Goal: Information Seeking & Learning: Learn about a topic

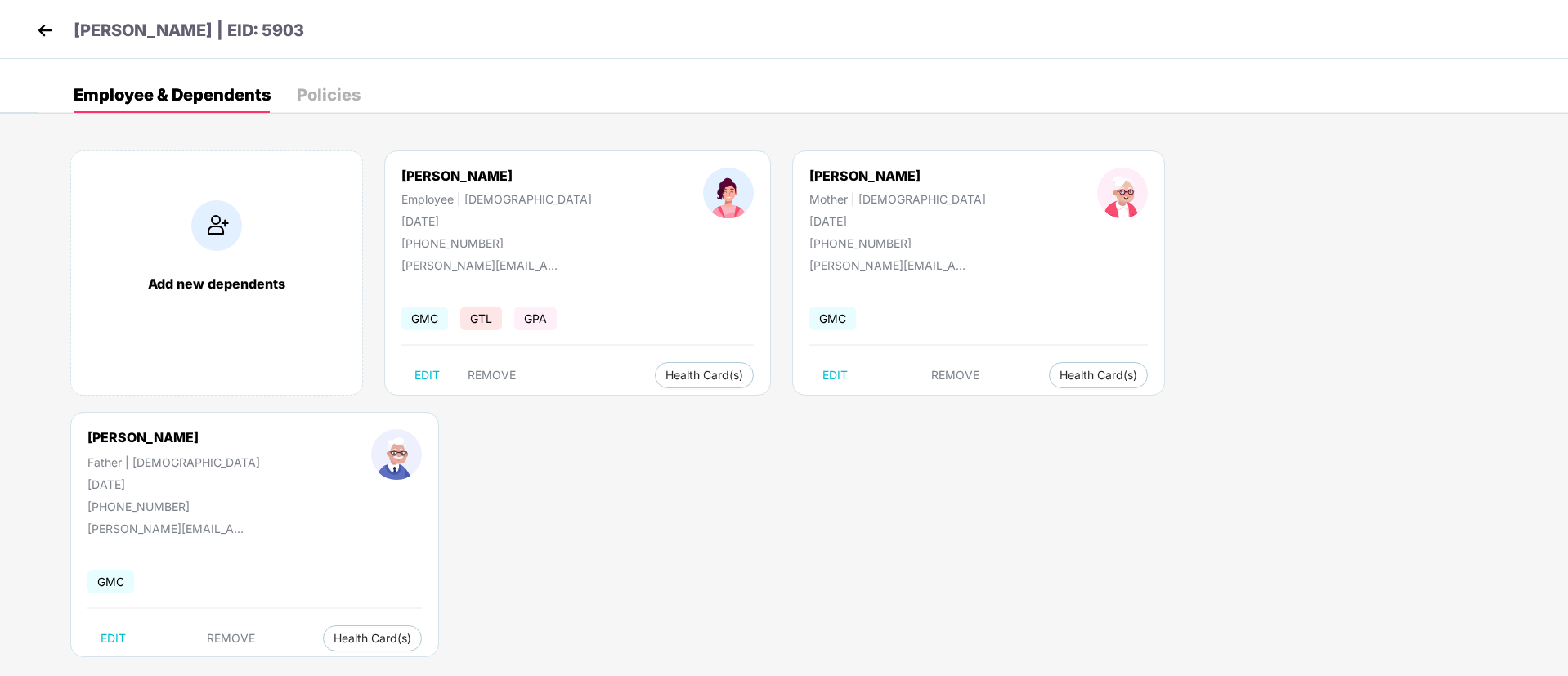
click at [51, 28] on img at bounding box center [45, 30] width 25 height 25
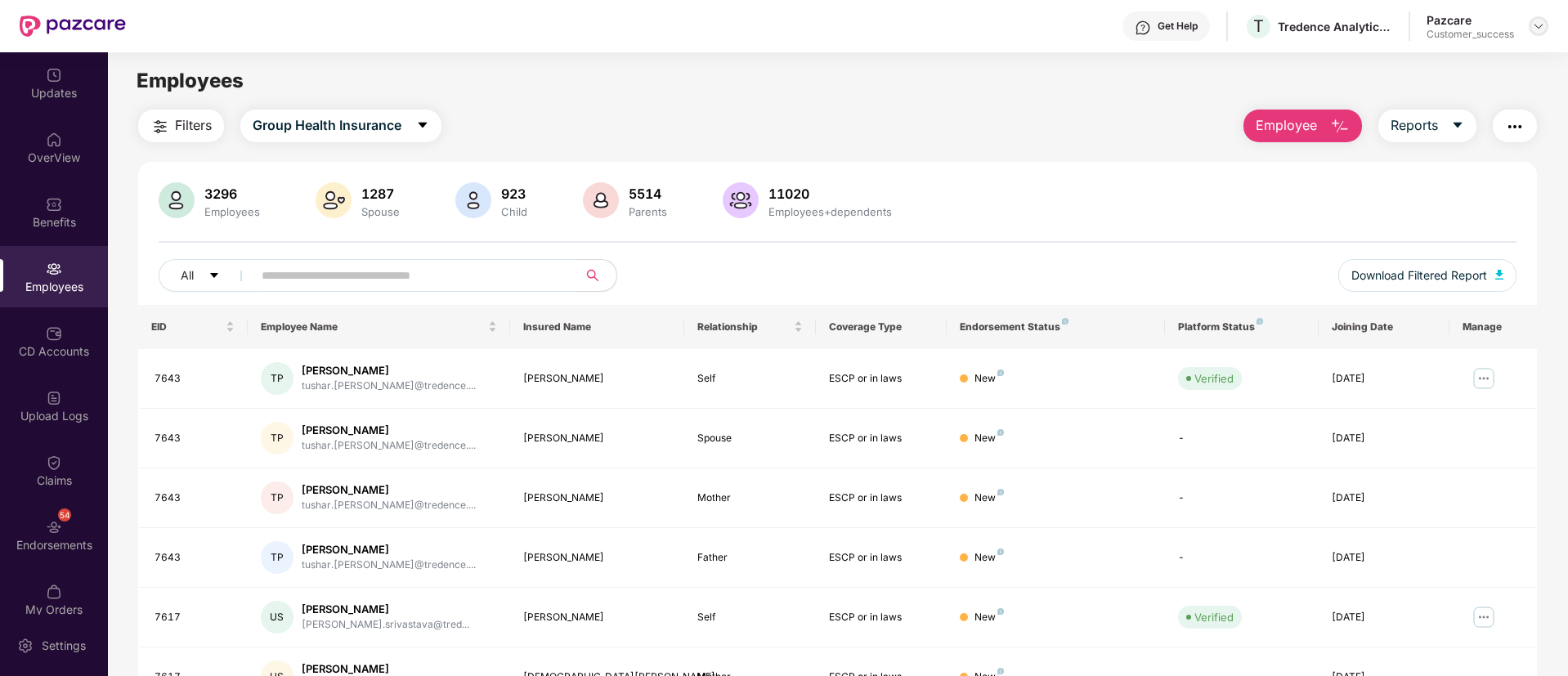
click at [1542, 26] on img at bounding box center [1538, 26] width 13 height 13
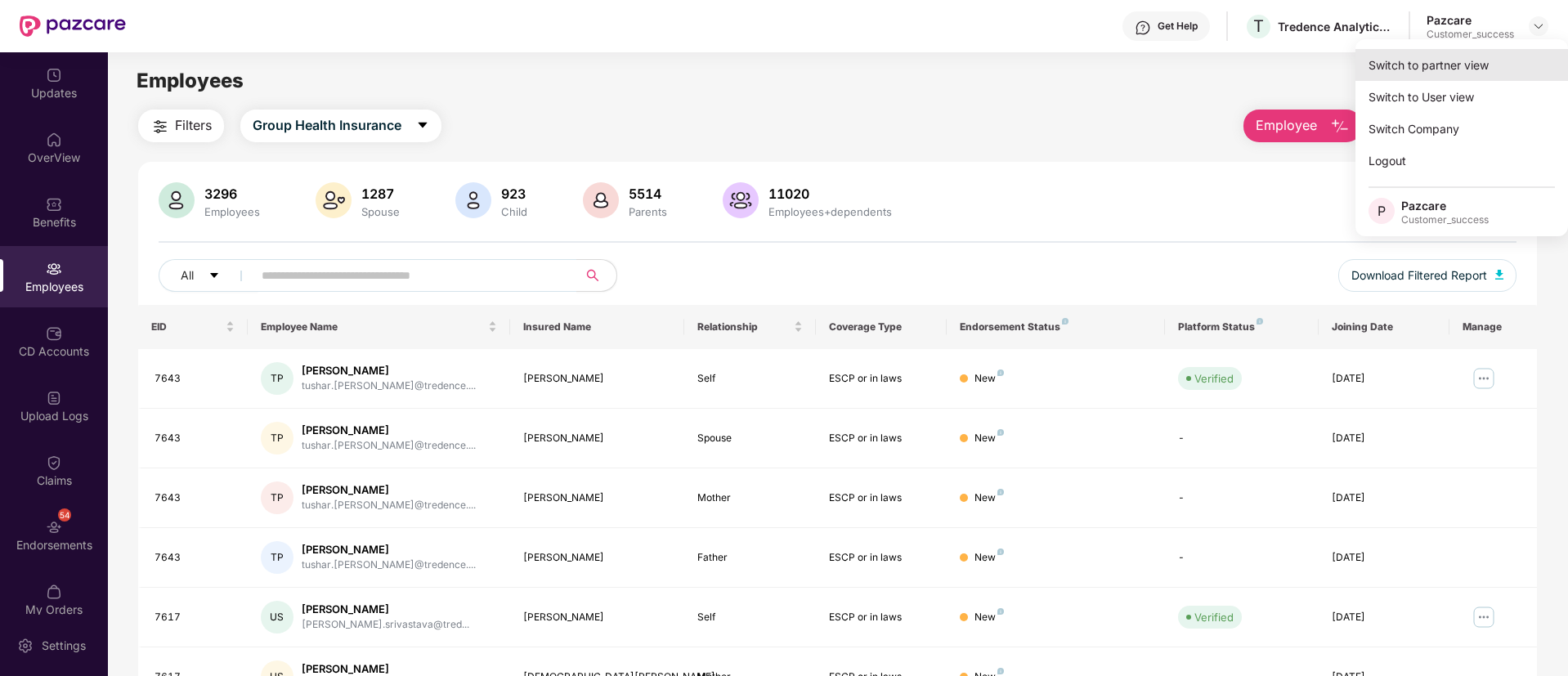
click at [1453, 73] on div "Switch to partner view" at bounding box center [1461, 65] width 213 height 32
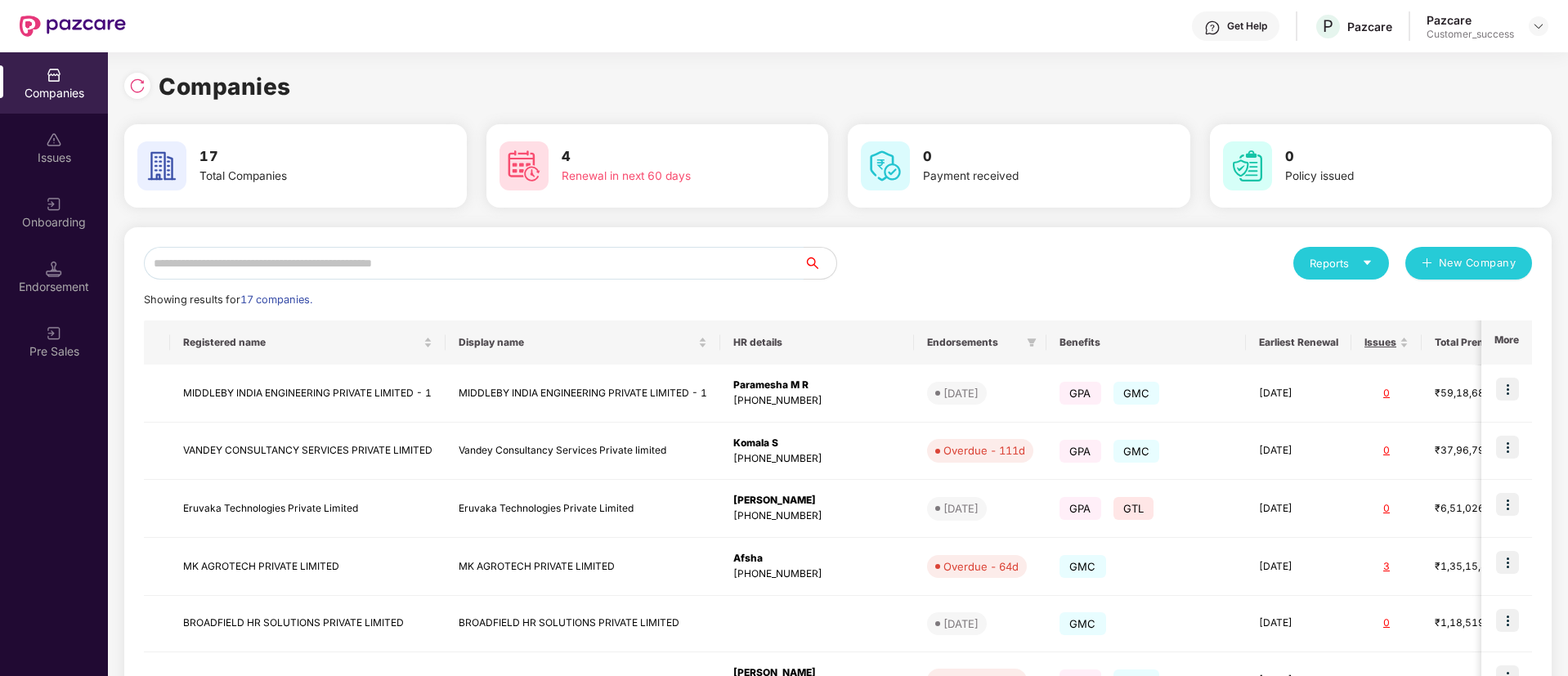
click at [30, 233] on div "Onboarding" at bounding box center [54, 213] width 108 height 62
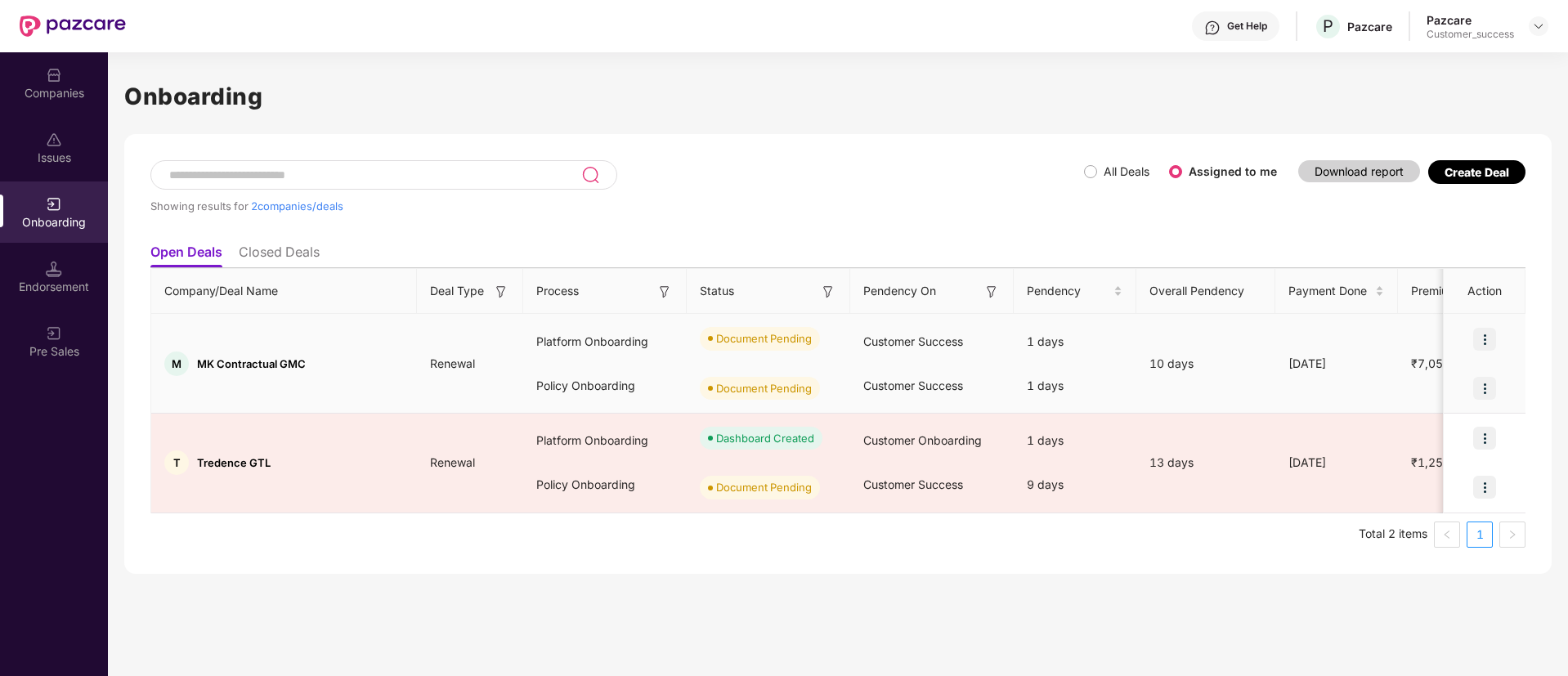
click at [1485, 341] on img at bounding box center [1484, 340] width 23 height 23
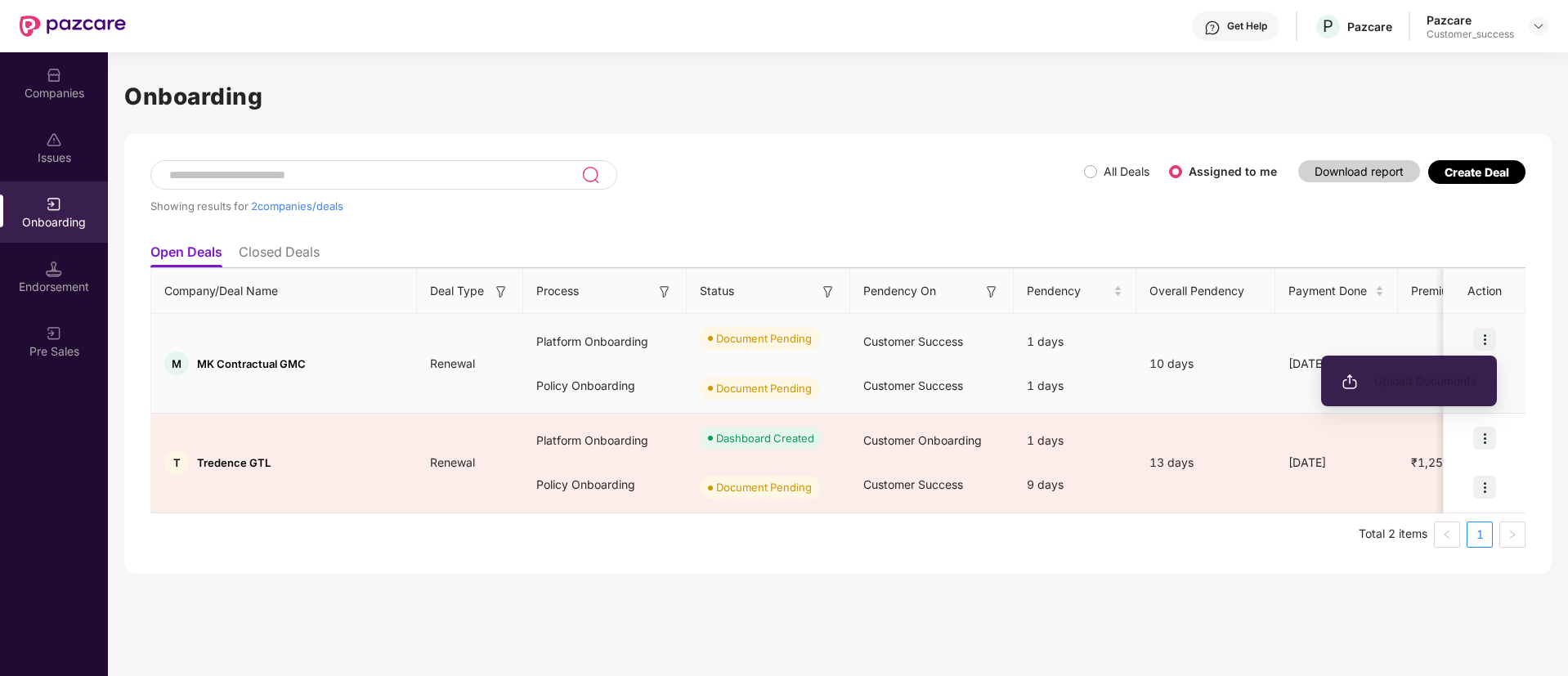
click at [1426, 388] on span "Upload Documents" at bounding box center [1408, 381] width 135 height 18
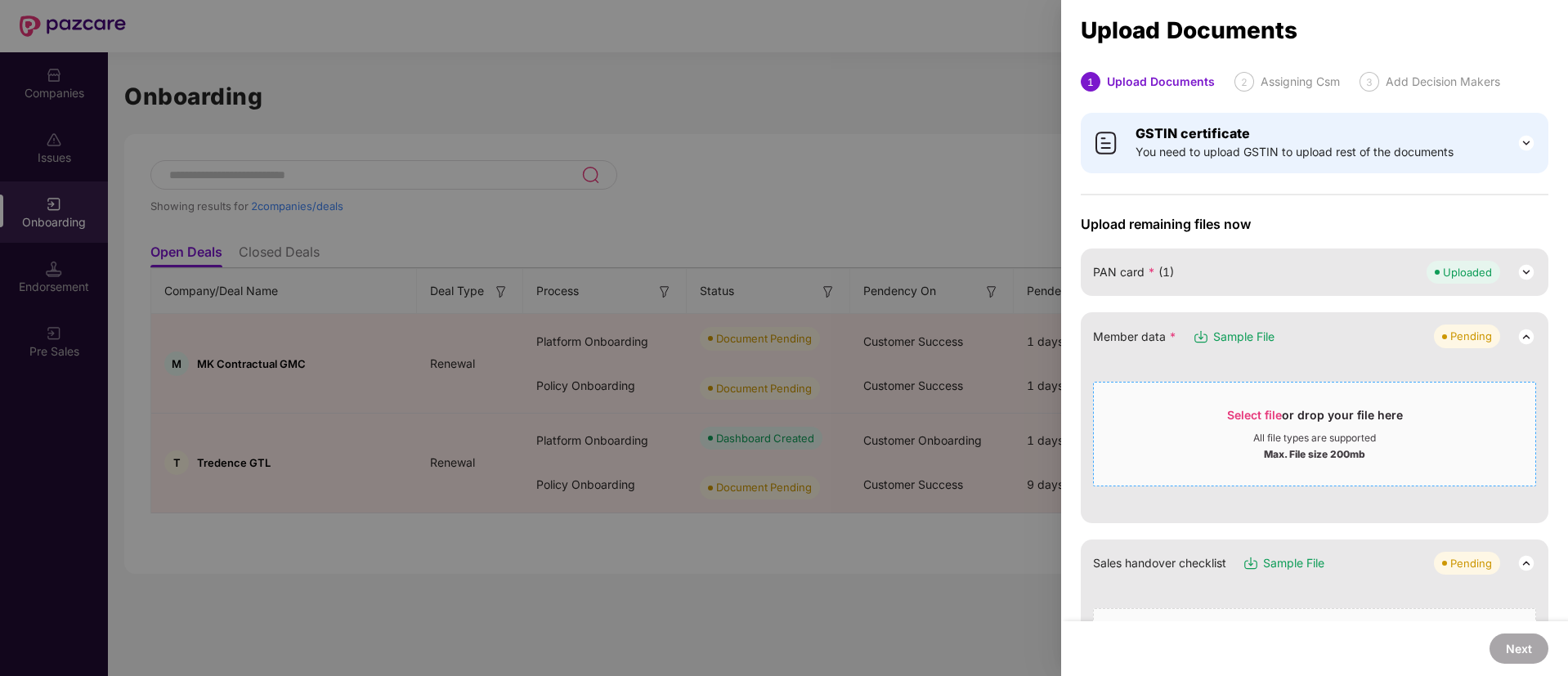
scroll to position [22, 0]
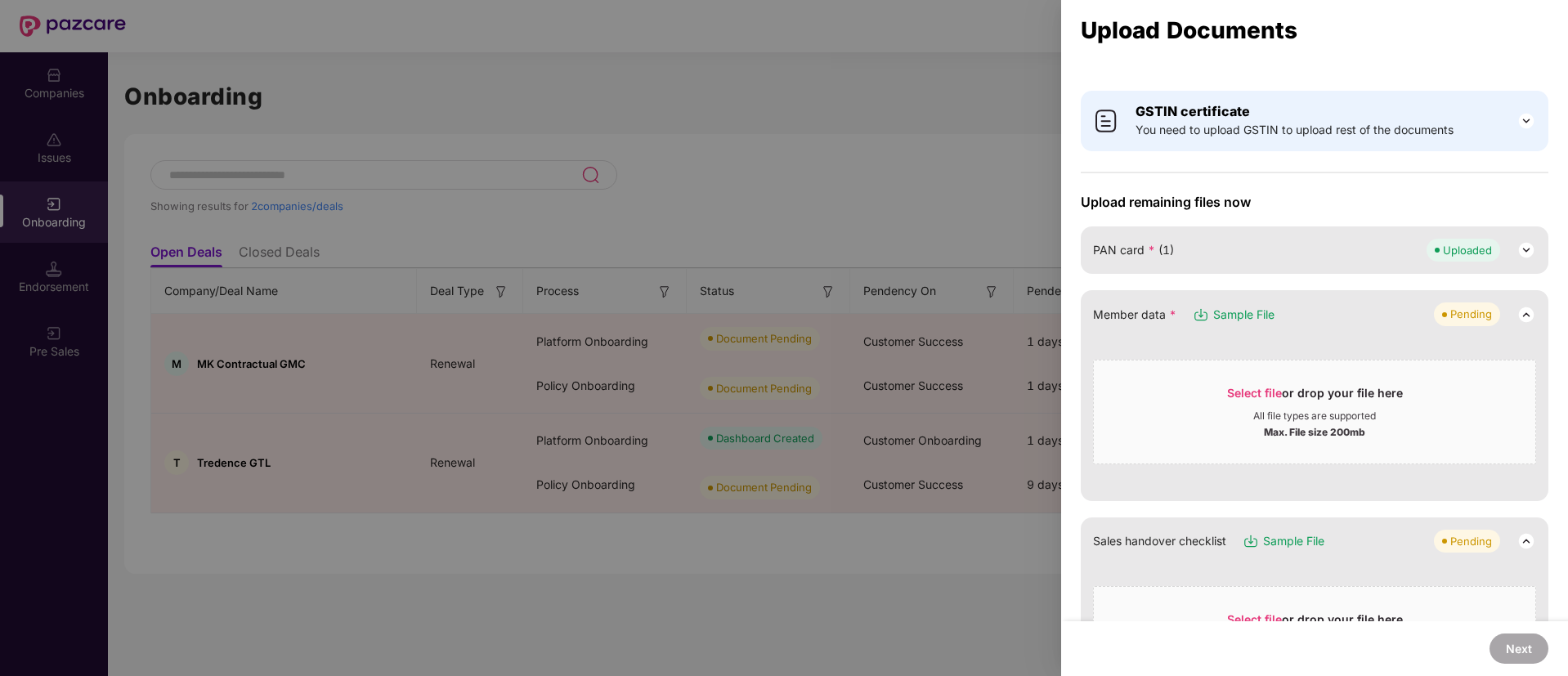
click at [1226, 314] on span "Sample File" at bounding box center [1243, 315] width 62 height 18
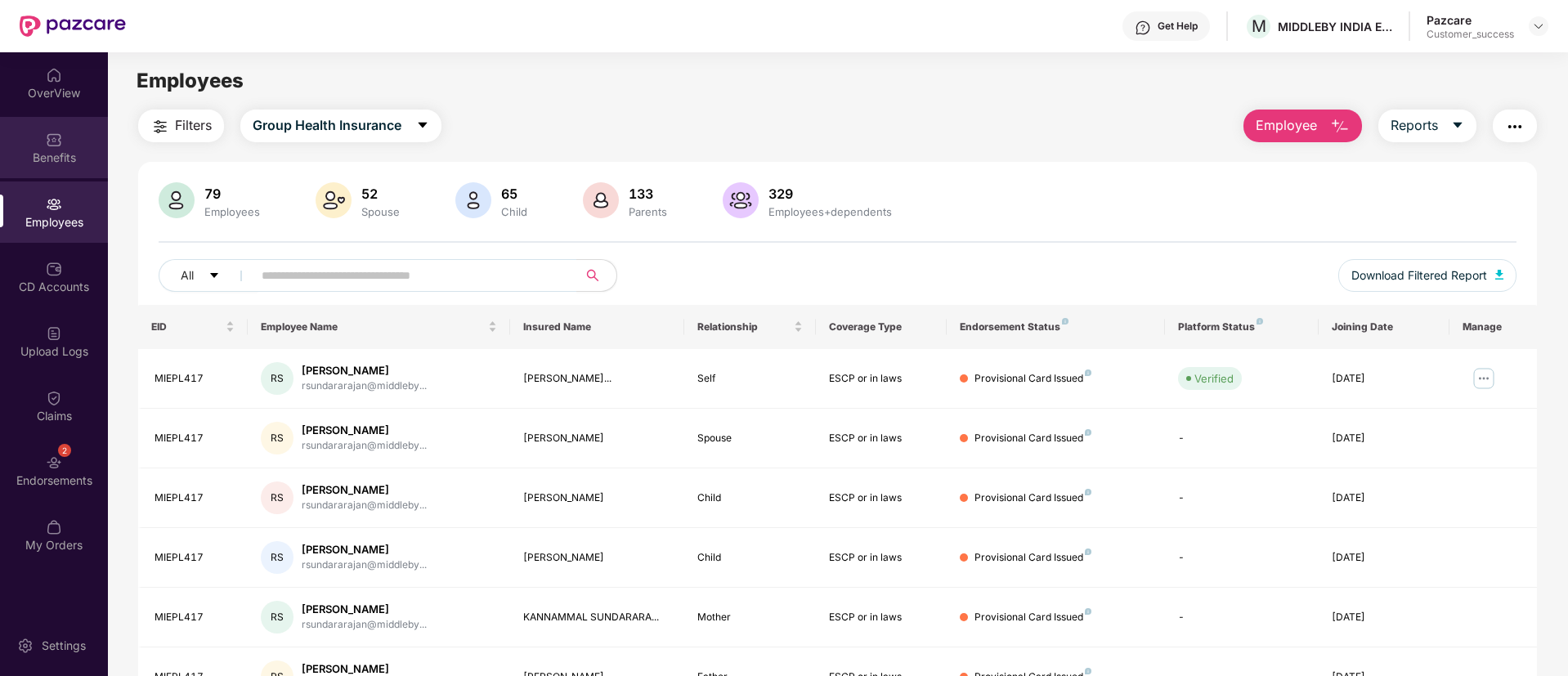
click at [34, 138] on div "Benefits" at bounding box center [54, 148] width 108 height 62
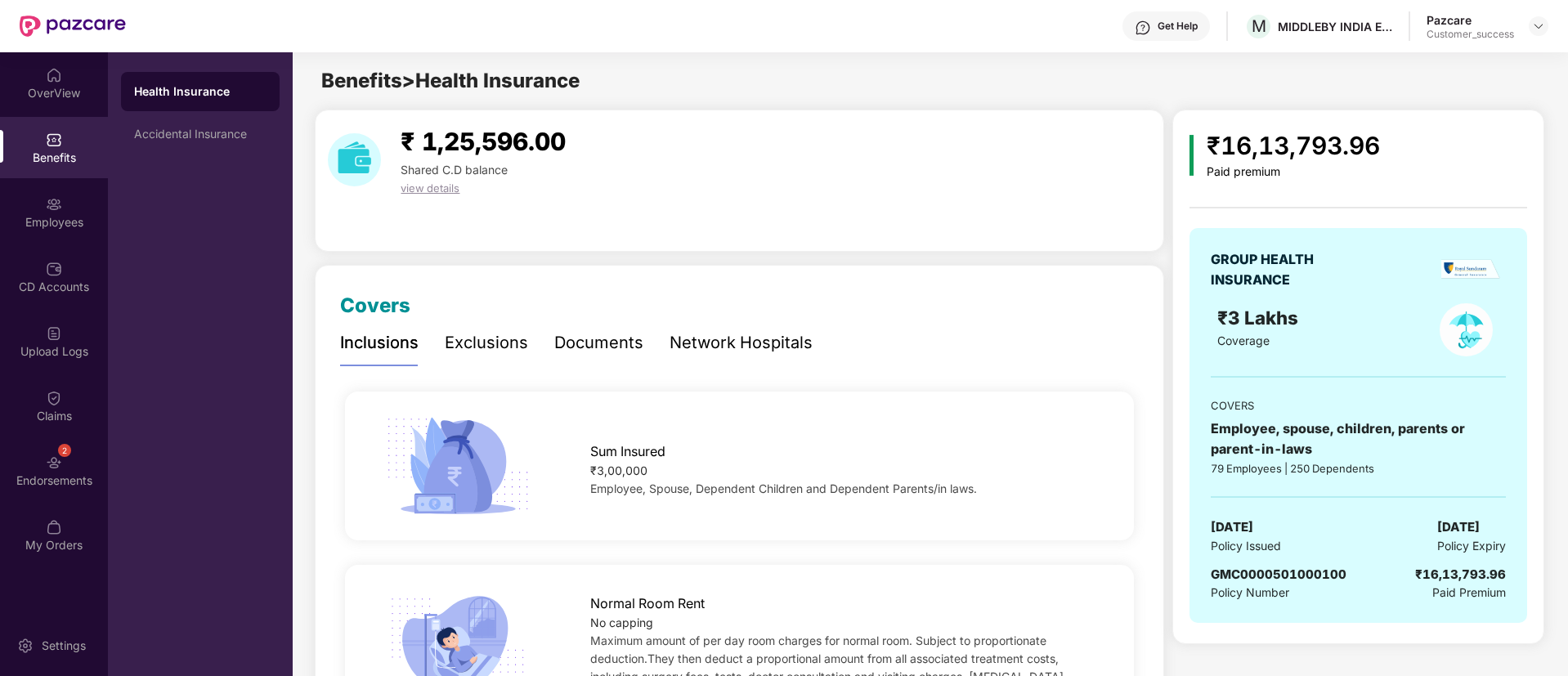
click at [746, 341] on div "Network Hospitals" at bounding box center [741, 342] width 143 height 26
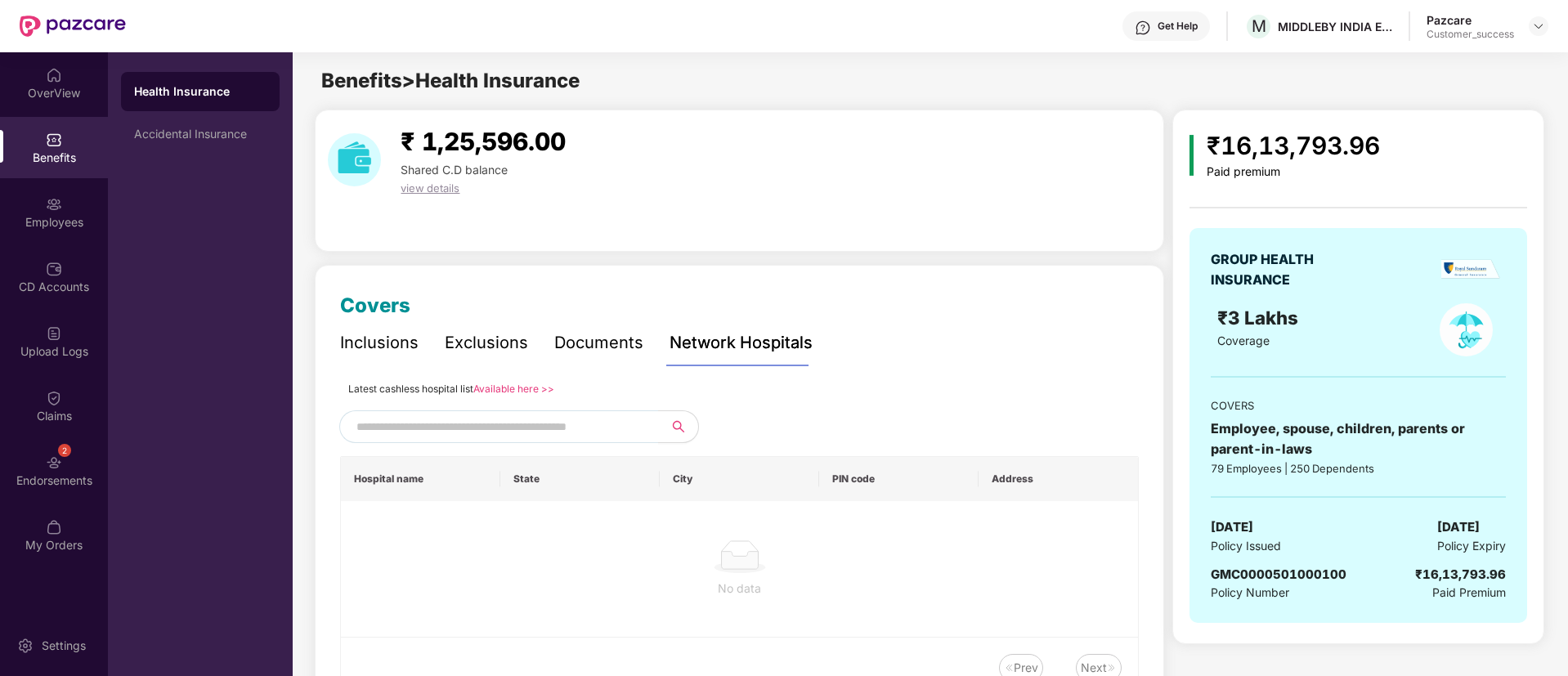
click at [594, 324] on div "Documents" at bounding box center [598, 342] width 89 height 45
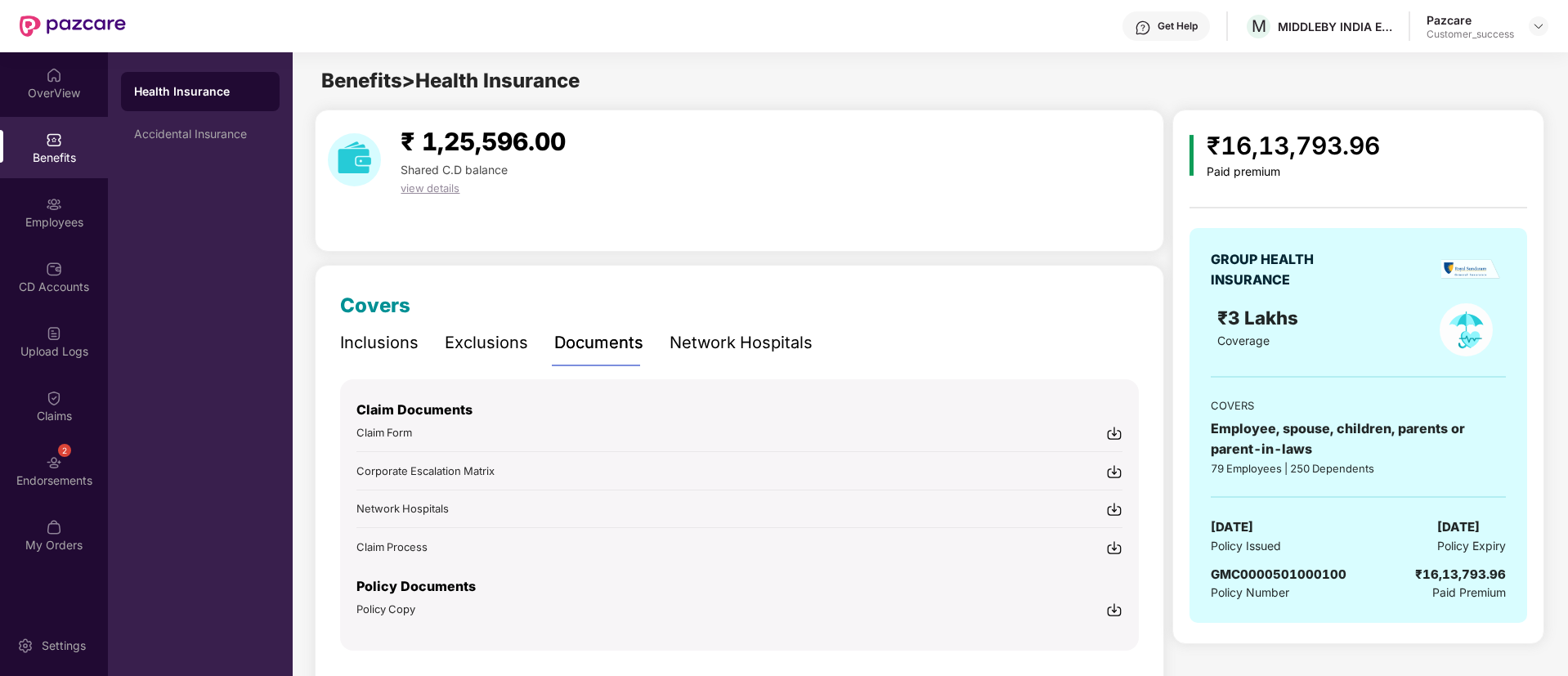
click at [1116, 609] on img at bounding box center [1114, 610] width 17 height 17
click at [373, 346] on div "Inclusions" at bounding box center [379, 342] width 78 height 26
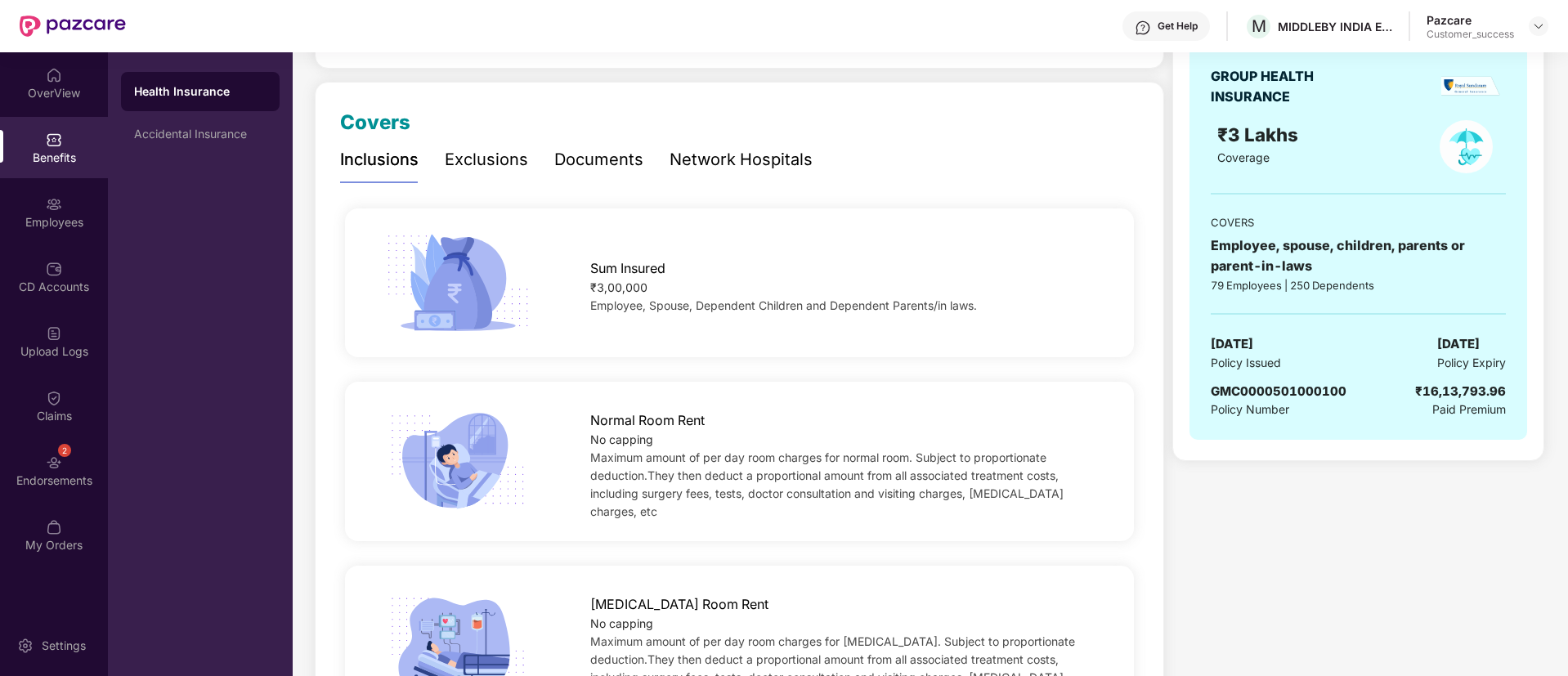
scroll to position [39, 0]
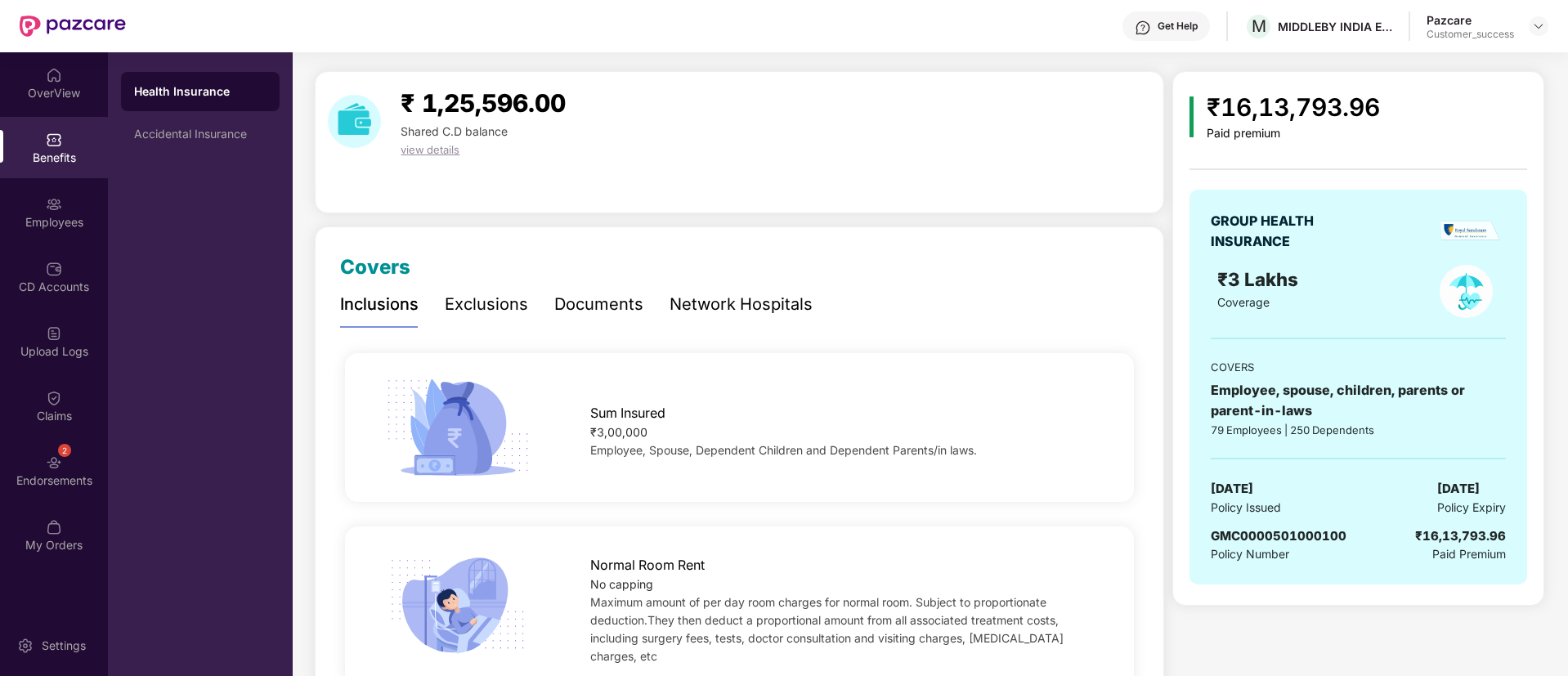
click at [621, 305] on div "Documents" at bounding box center [598, 304] width 89 height 26
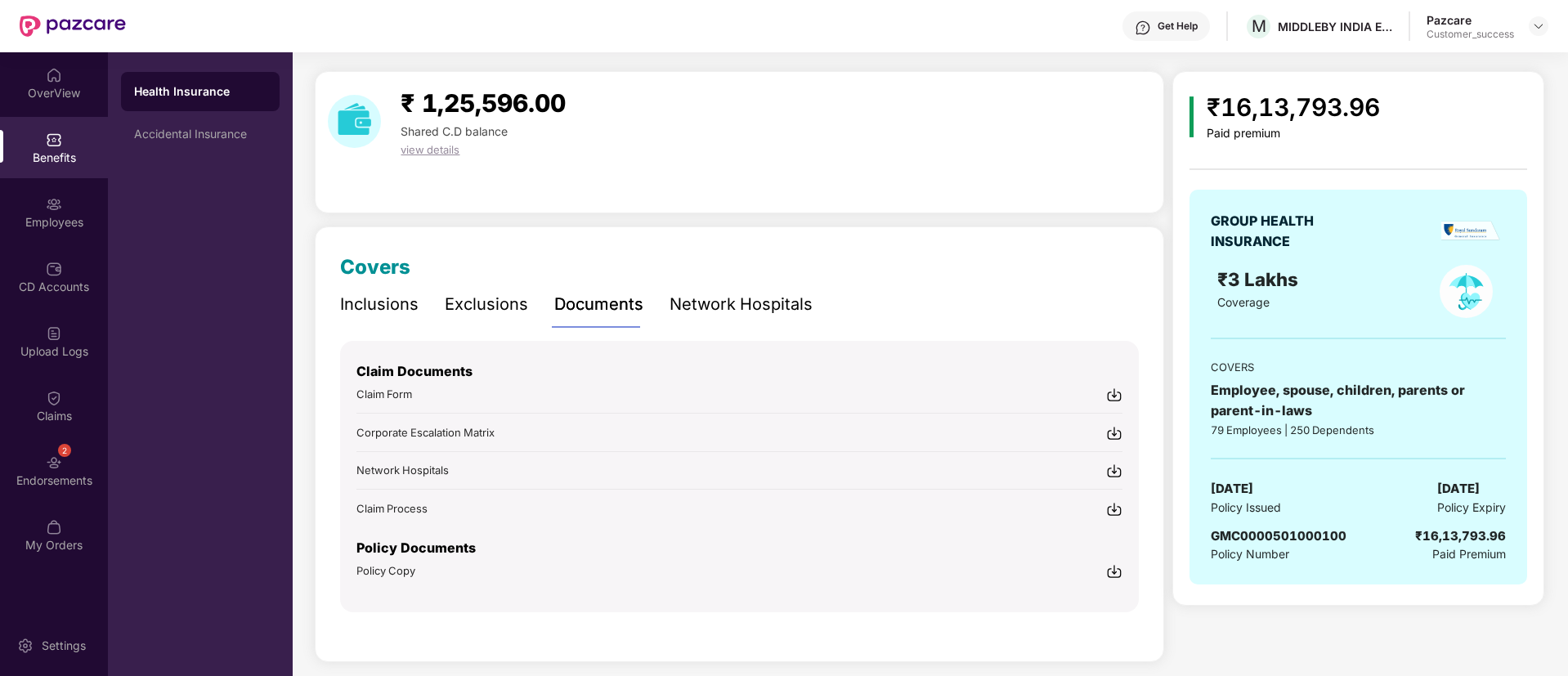
click at [367, 304] on div "Inclusions" at bounding box center [379, 304] width 78 height 26
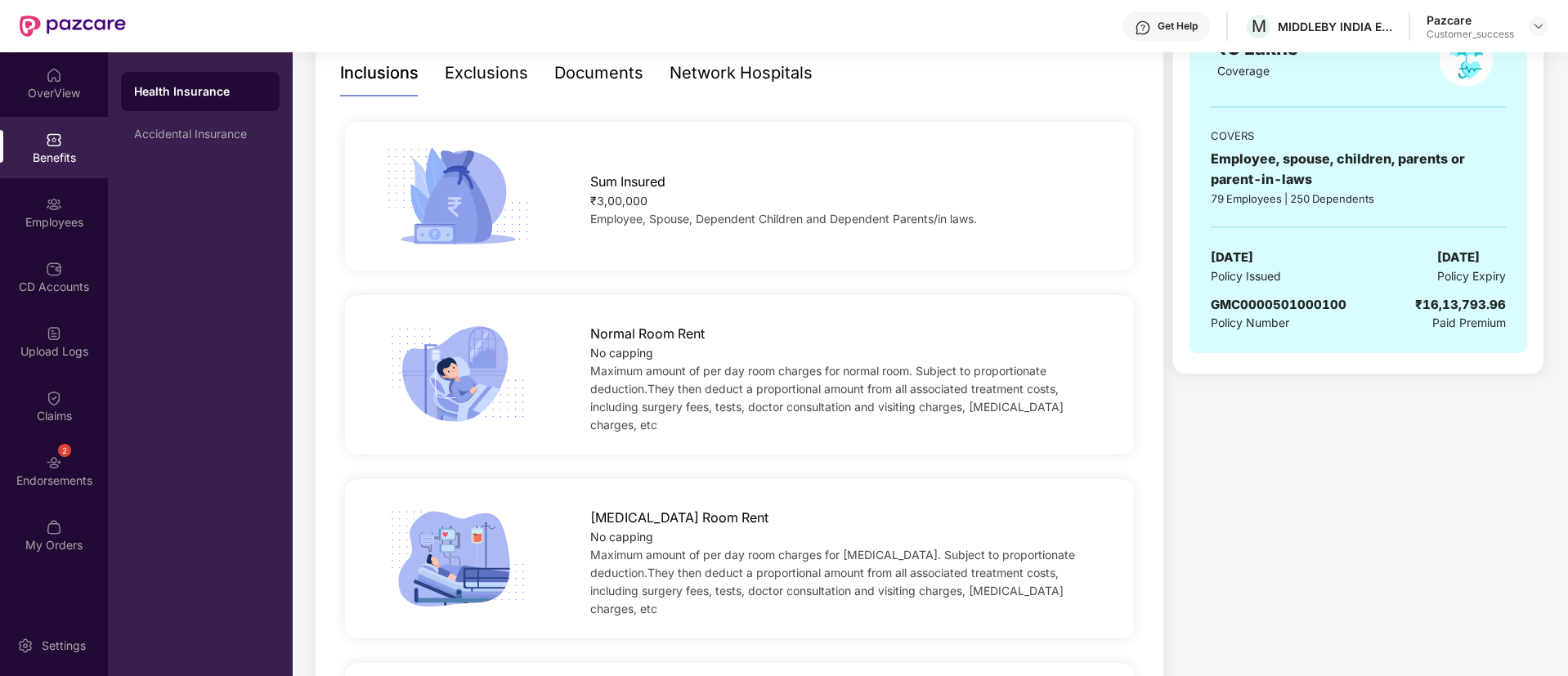
scroll to position [0, 0]
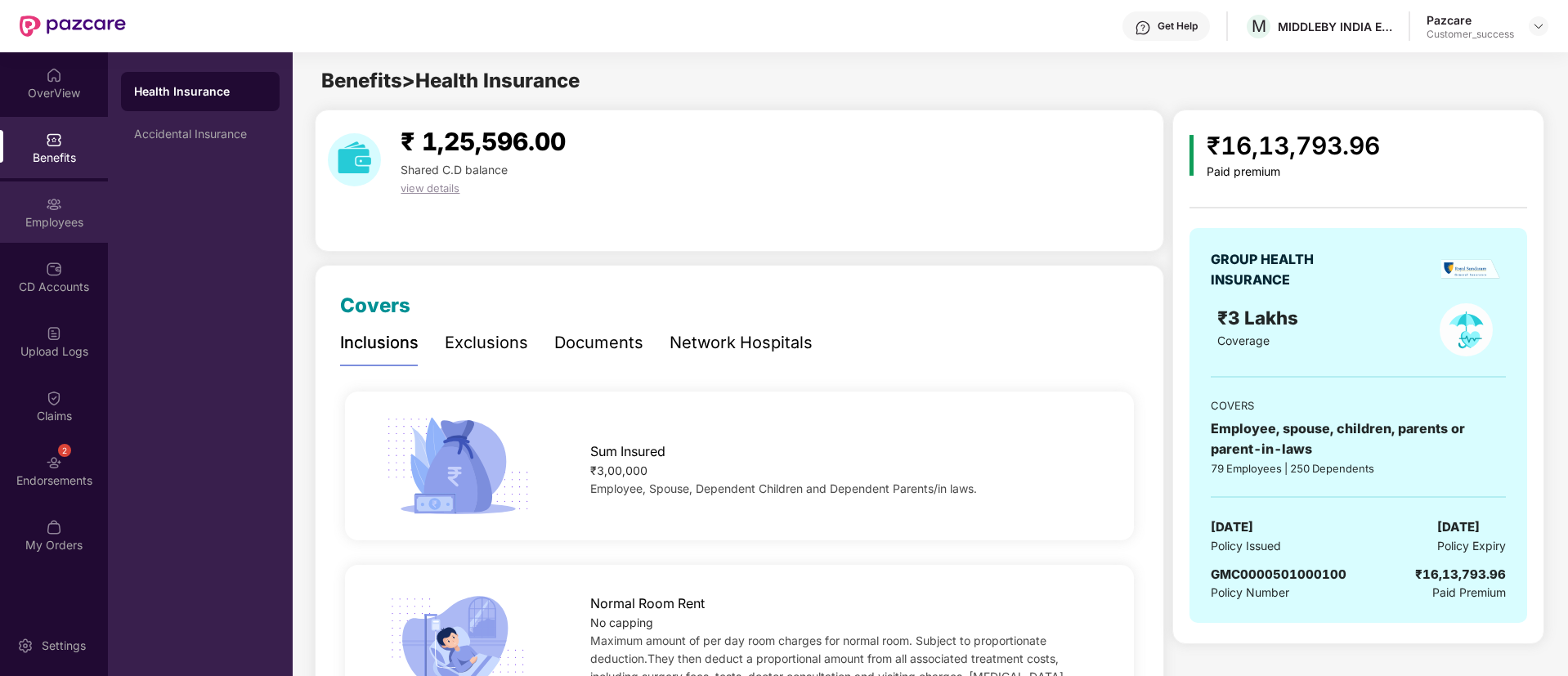
click at [56, 229] on div "Employees" at bounding box center [54, 222] width 108 height 17
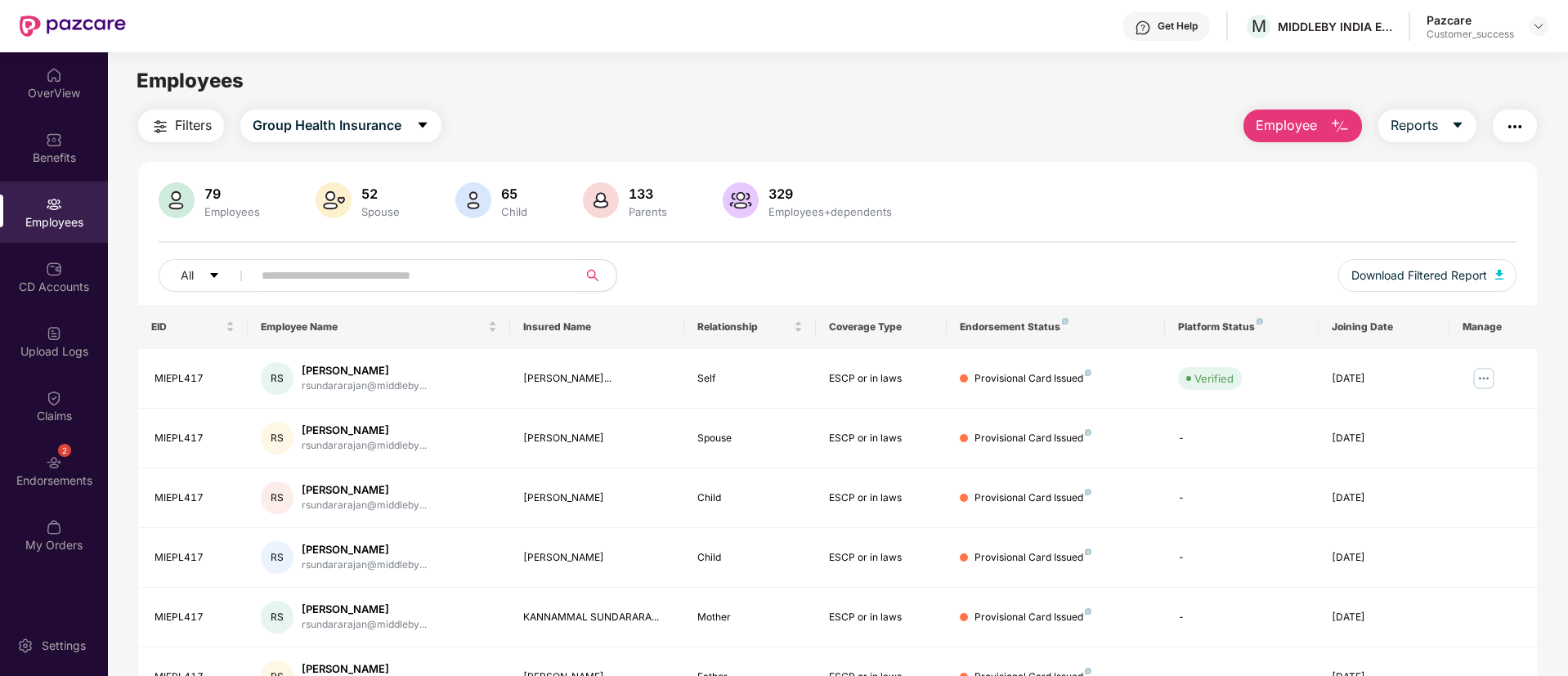
click at [349, 274] on input "text" at bounding box center [408, 275] width 294 height 25
type input "********"
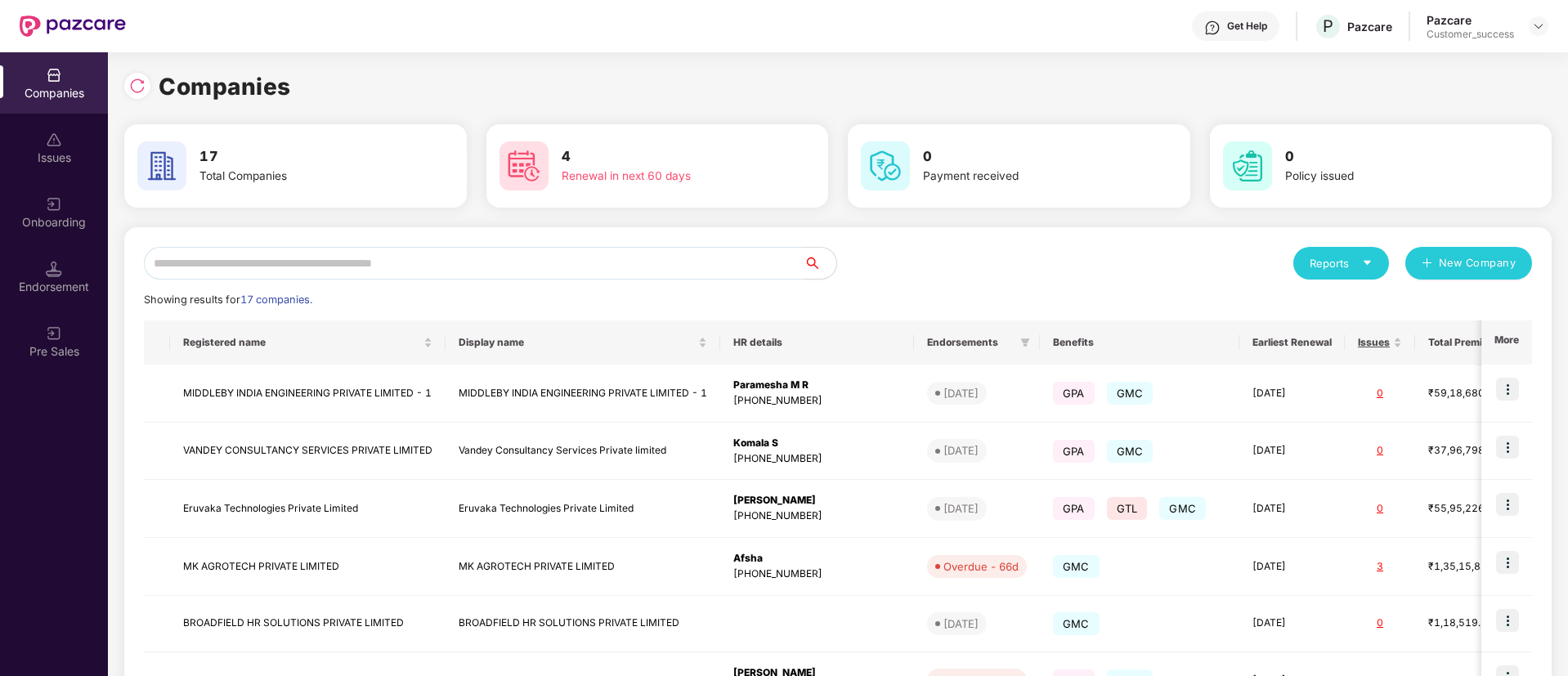
click at [419, 252] on input "text" at bounding box center [474, 263] width 660 height 33
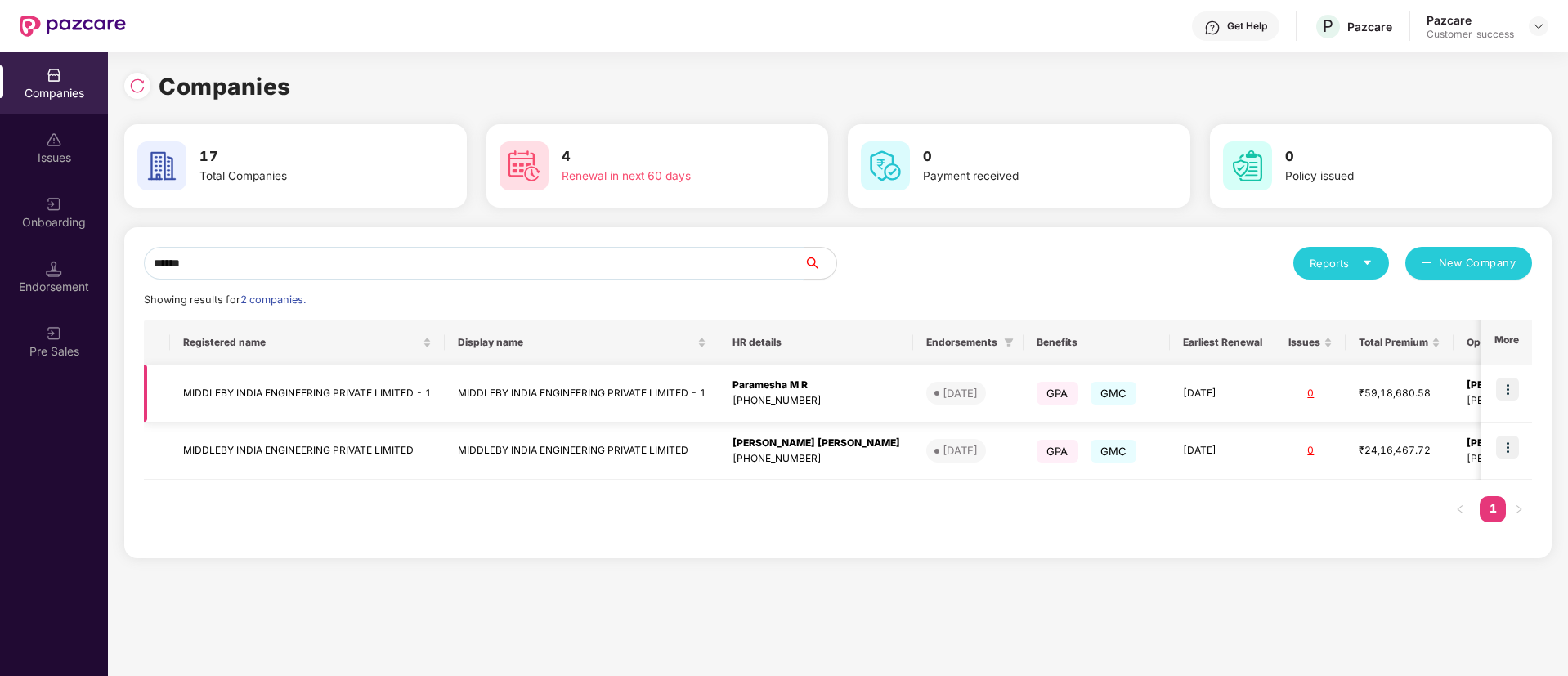
type input "******"
click at [1513, 383] on img at bounding box center [1507, 389] width 23 height 23
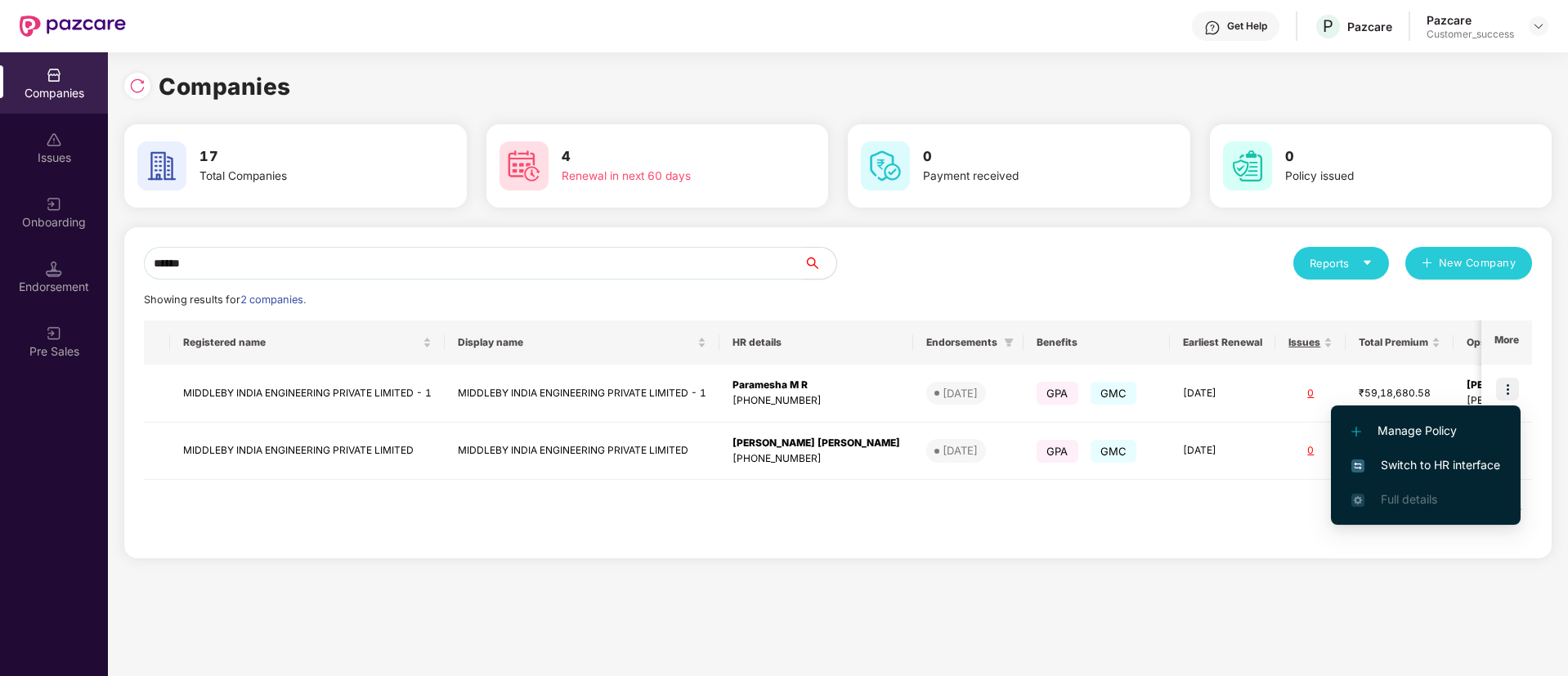
click at [1447, 467] on span "Switch to HR interface" at bounding box center [1425, 465] width 149 height 18
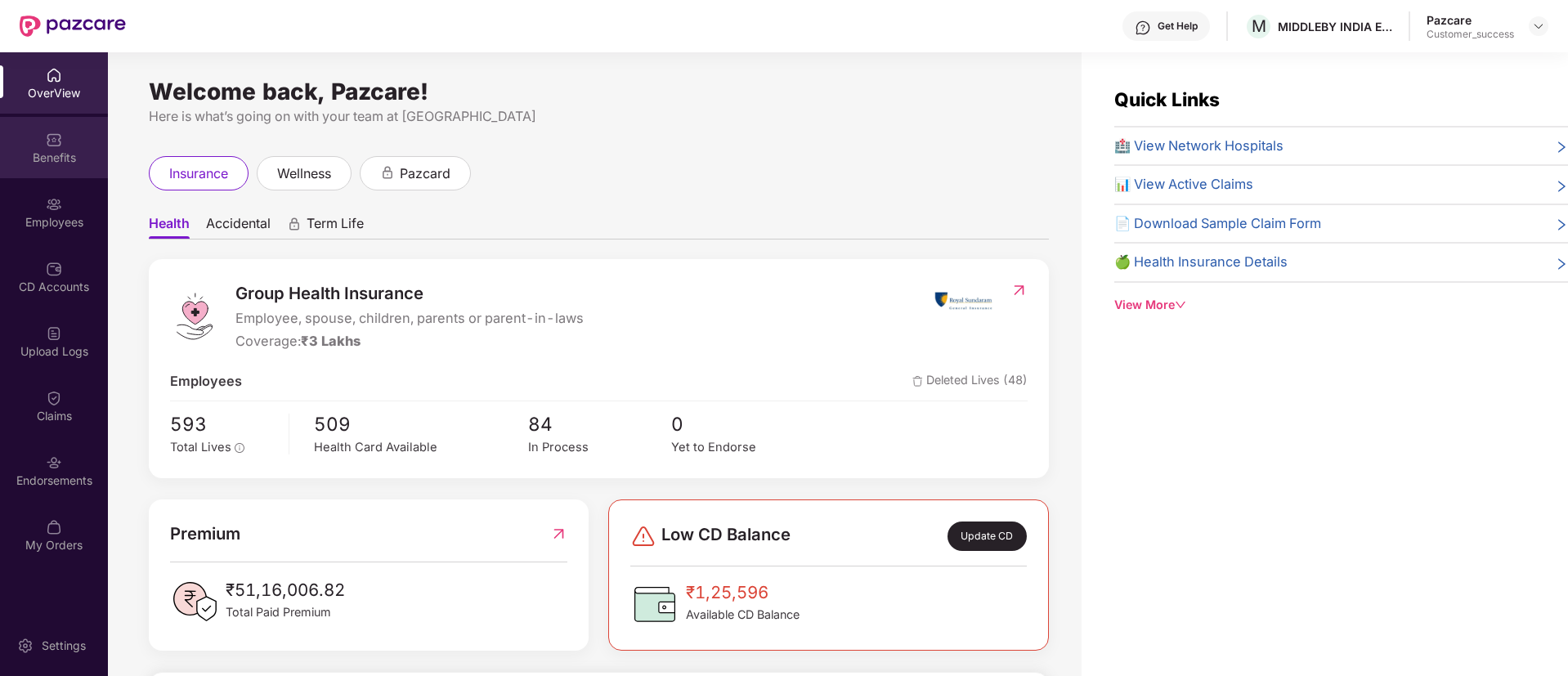
click at [41, 161] on div "Benefits" at bounding box center [54, 158] width 108 height 17
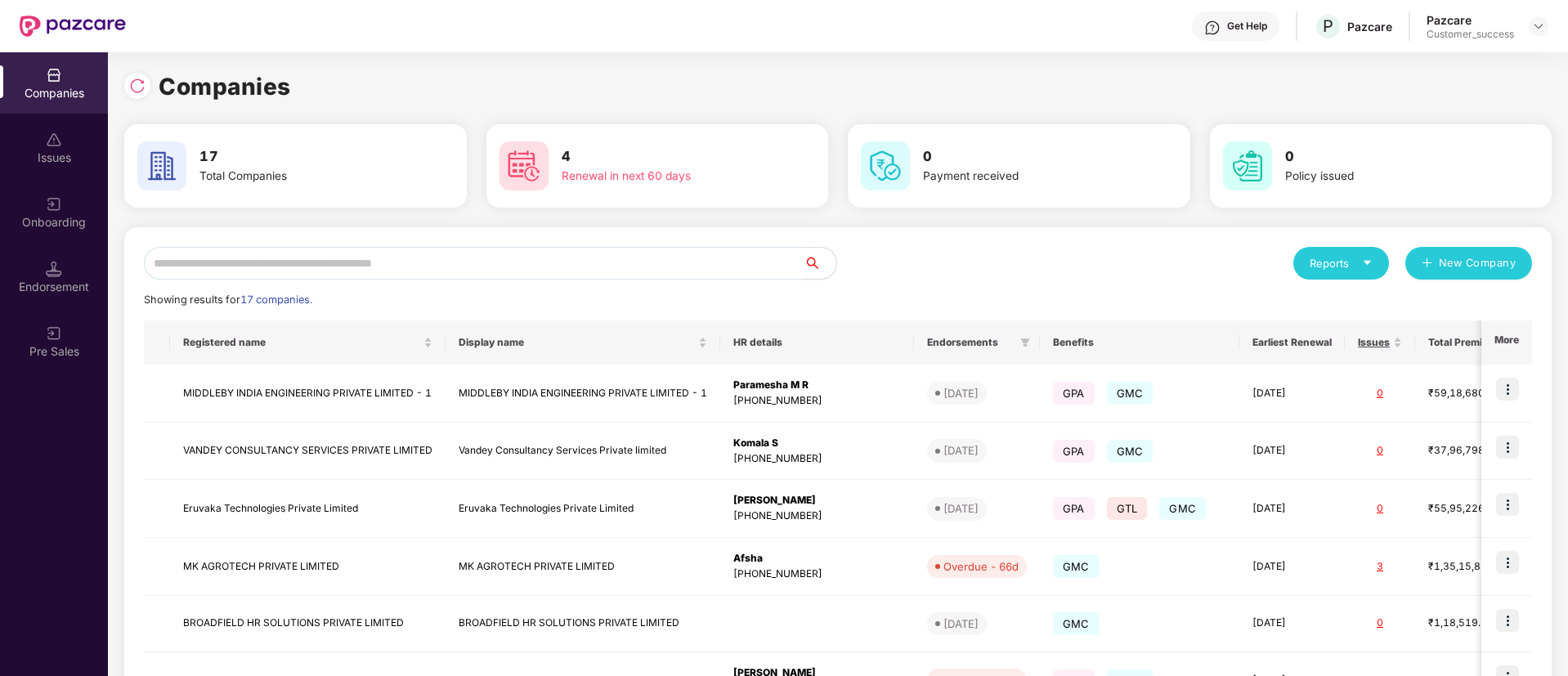
click at [554, 269] on input "text" at bounding box center [474, 263] width 660 height 33
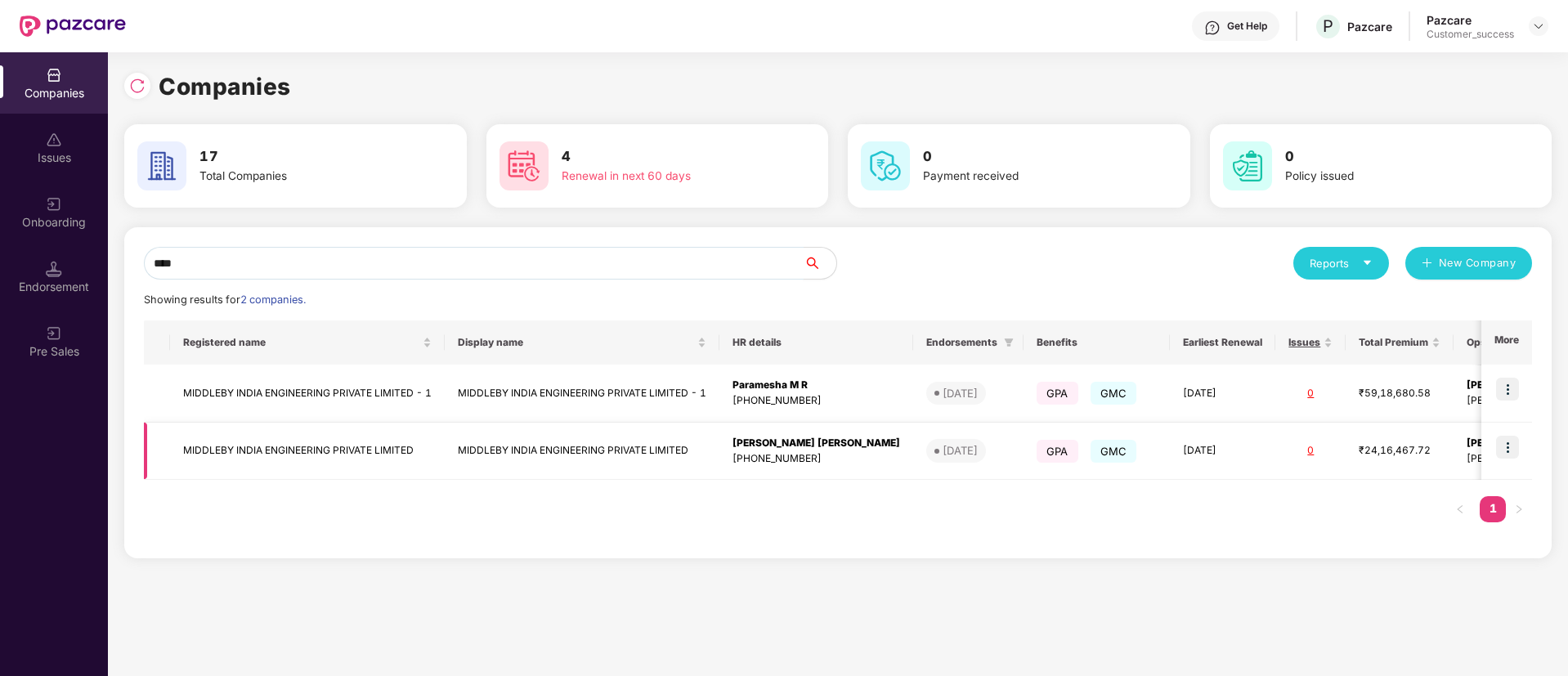
type input "****"
click at [1512, 447] on img at bounding box center [1507, 447] width 23 height 23
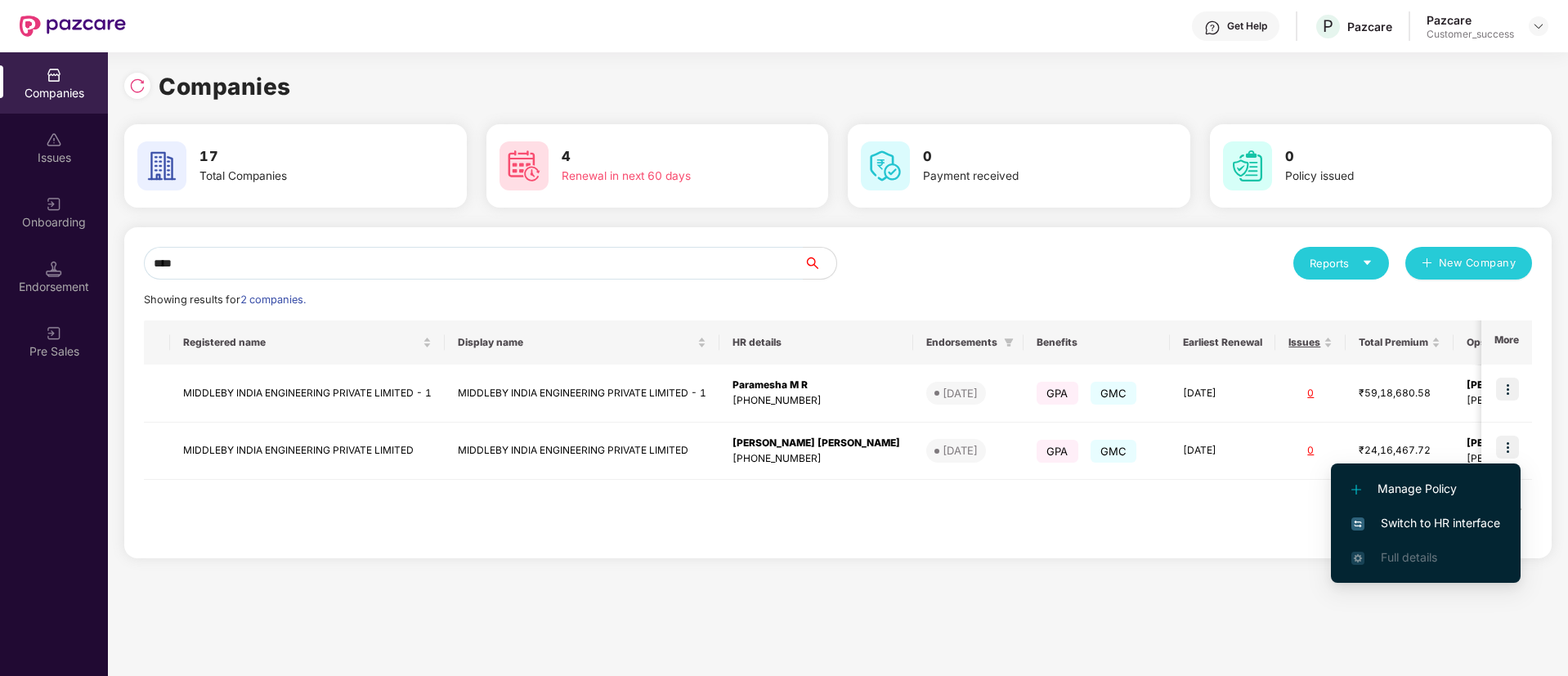
click at [1423, 520] on span "Switch to HR interface" at bounding box center [1425, 523] width 149 height 18
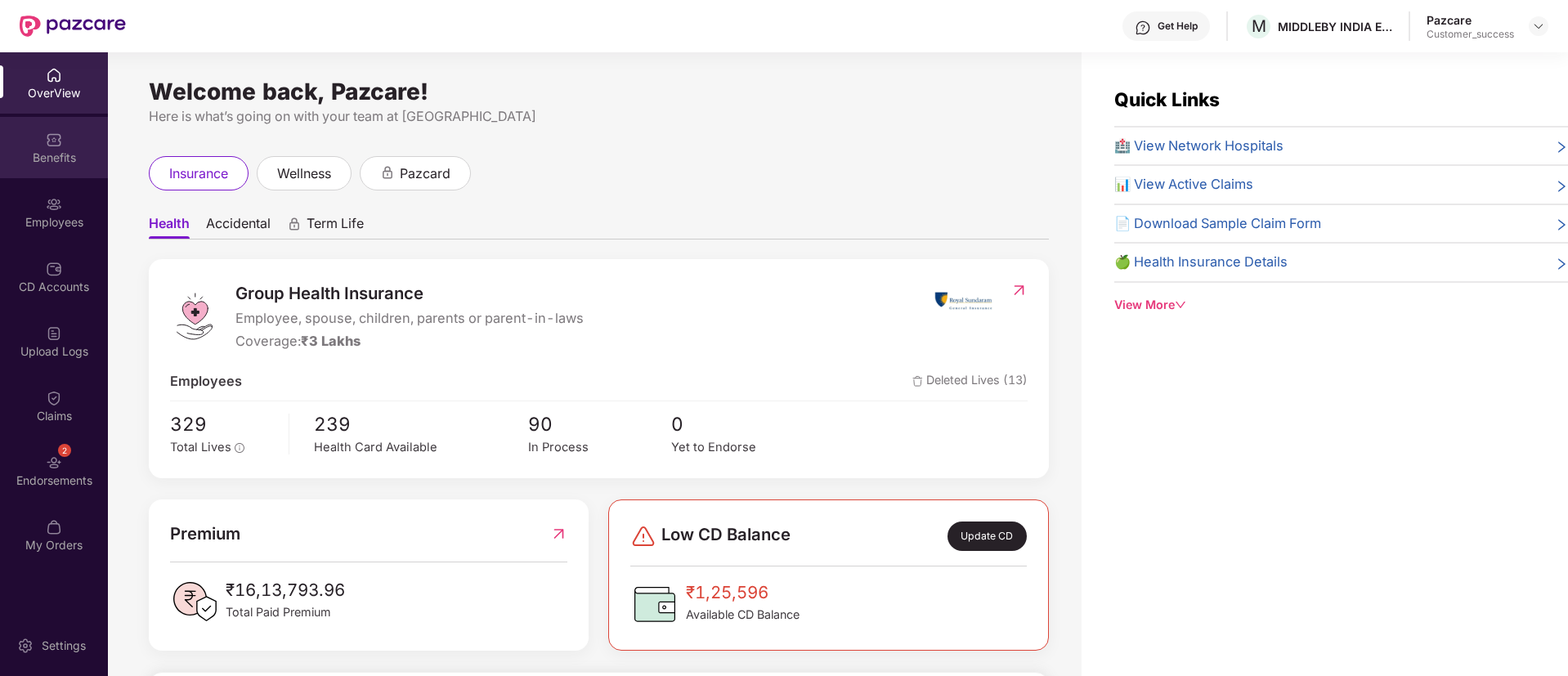
click at [44, 165] on div "Benefits" at bounding box center [54, 148] width 108 height 62
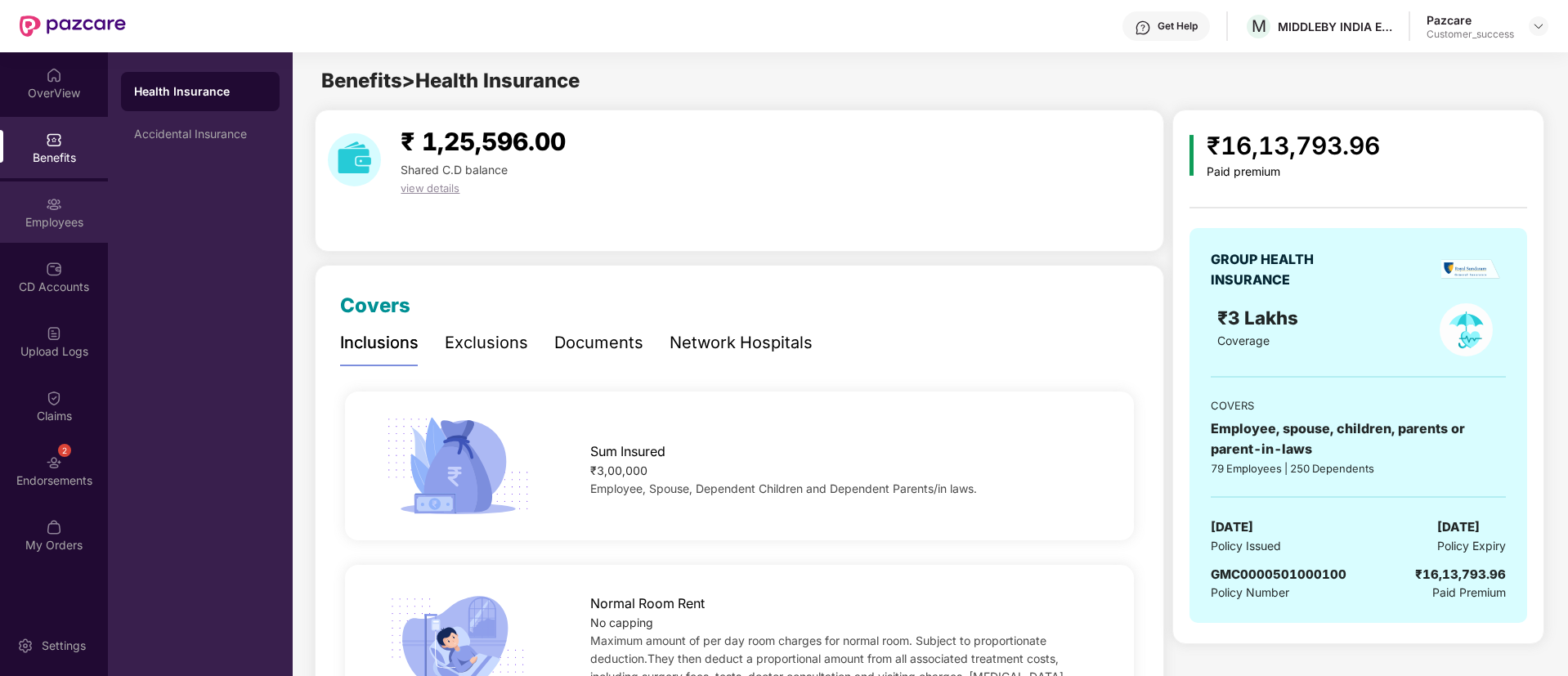
click at [71, 223] on div "Employees" at bounding box center [54, 222] width 108 height 17
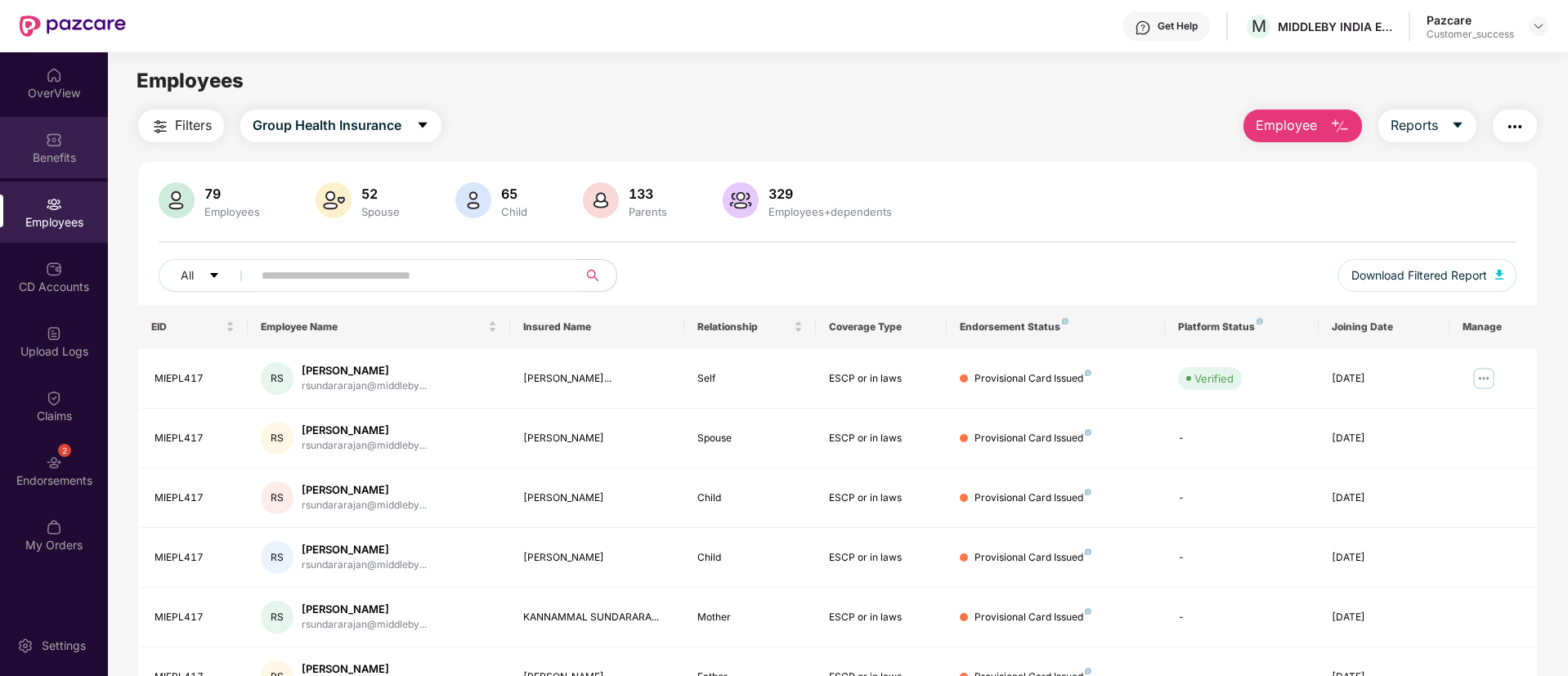
click at [48, 154] on div "Benefits" at bounding box center [54, 158] width 108 height 17
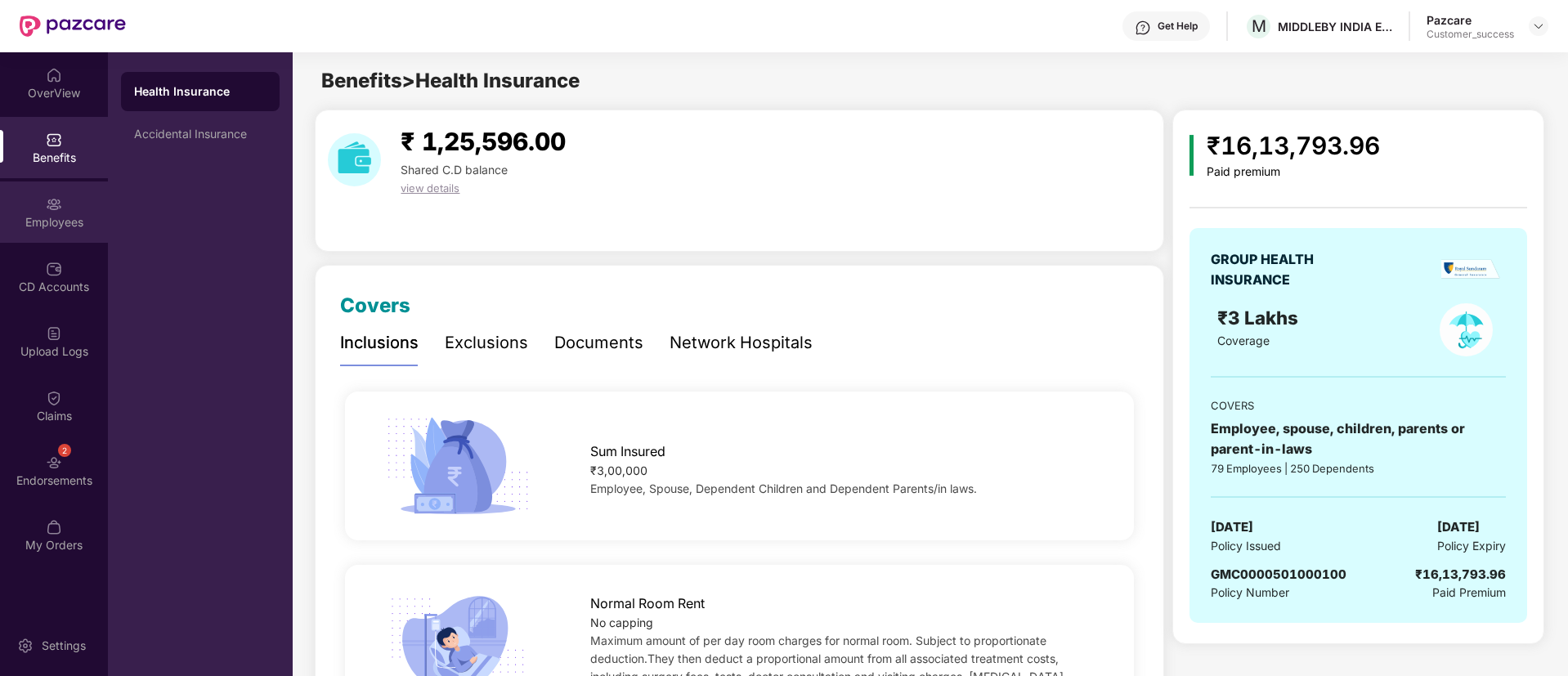
click at [77, 194] on div "Employees" at bounding box center [54, 213] width 108 height 62
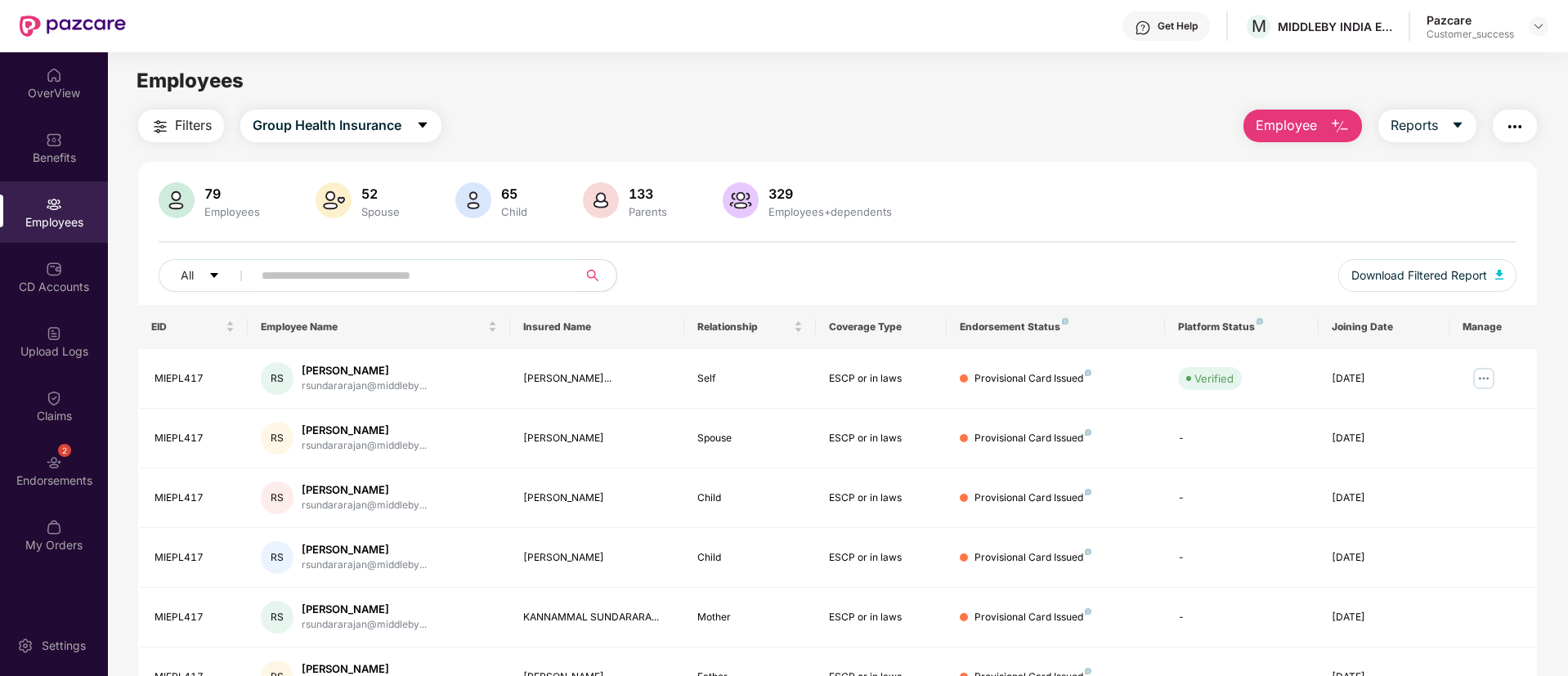
click at [372, 287] on input "text" at bounding box center [408, 275] width 294 height 25
type input "*****"
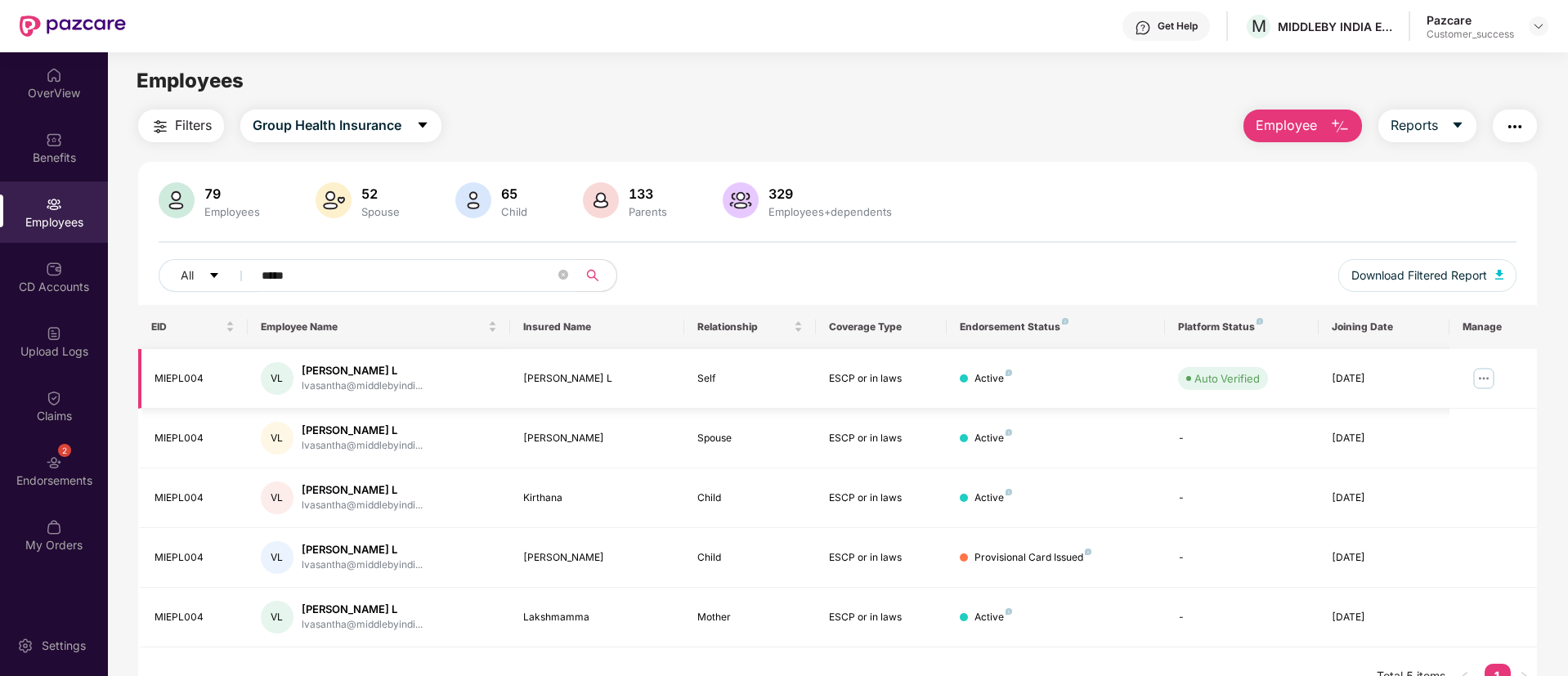
scroll to position [52, 0]
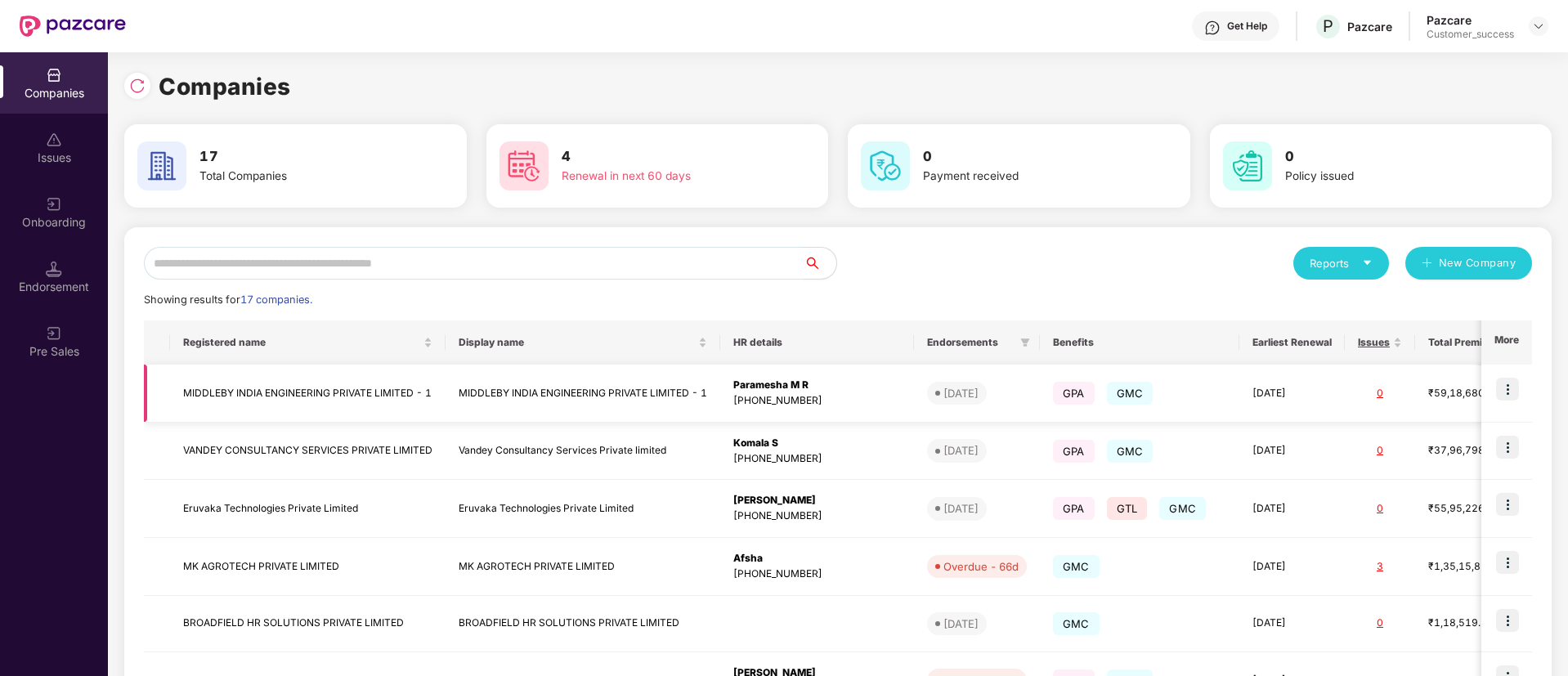
click at [1512, 388] on img at bounding box center [1507, 389] width 23 height 23
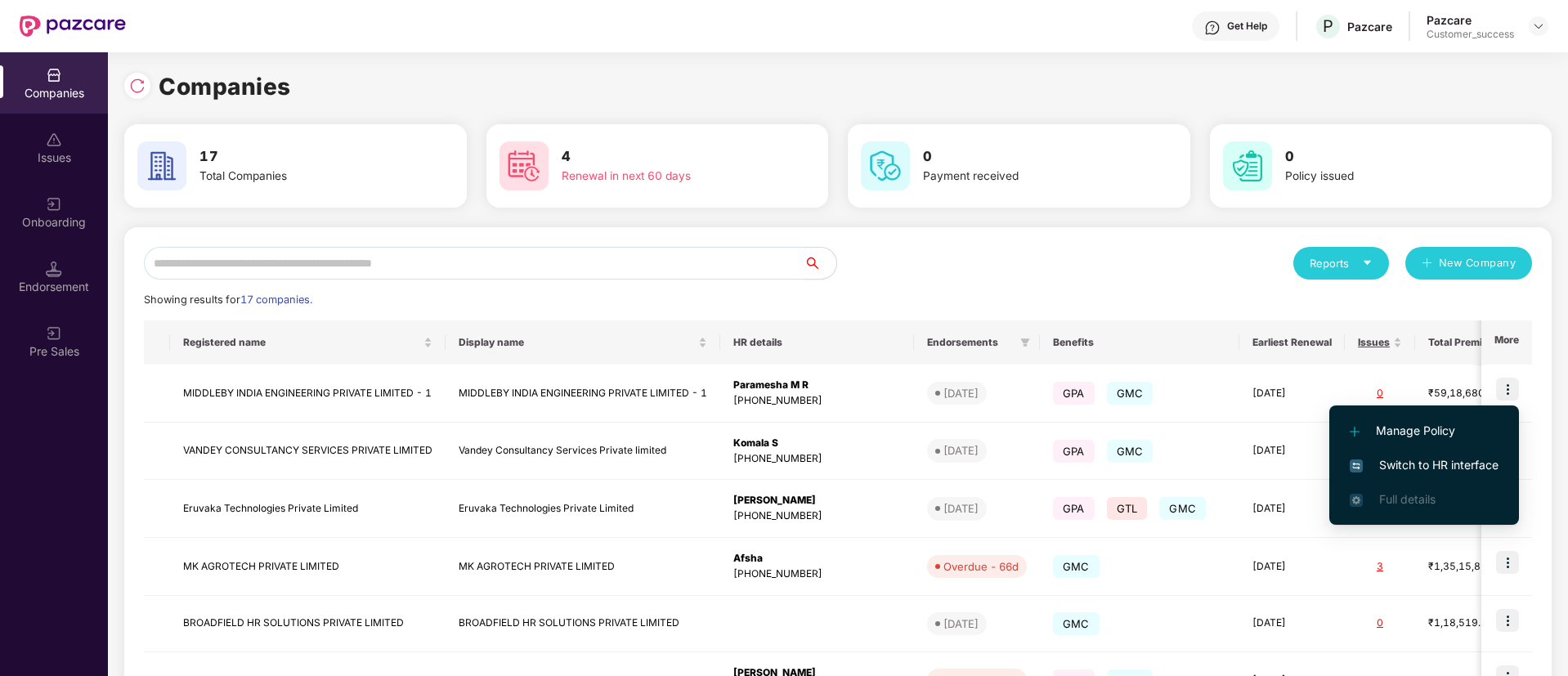
click at [1452, 469] on span "Switch to HR interface" at bounding box center [1423, 465] width 149 height 18
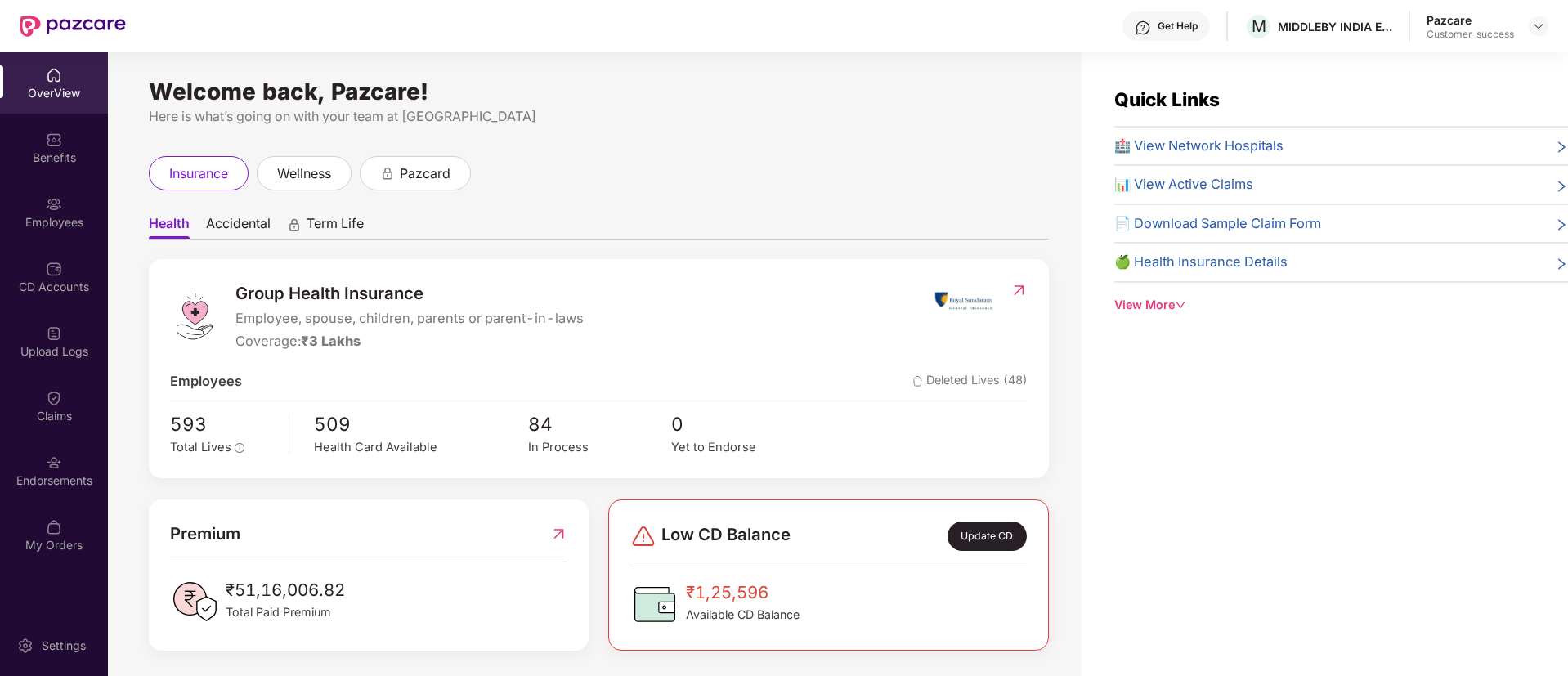
click at [75, 192] on div "Employees" at bounding box center [54, 213] width 108 height 62
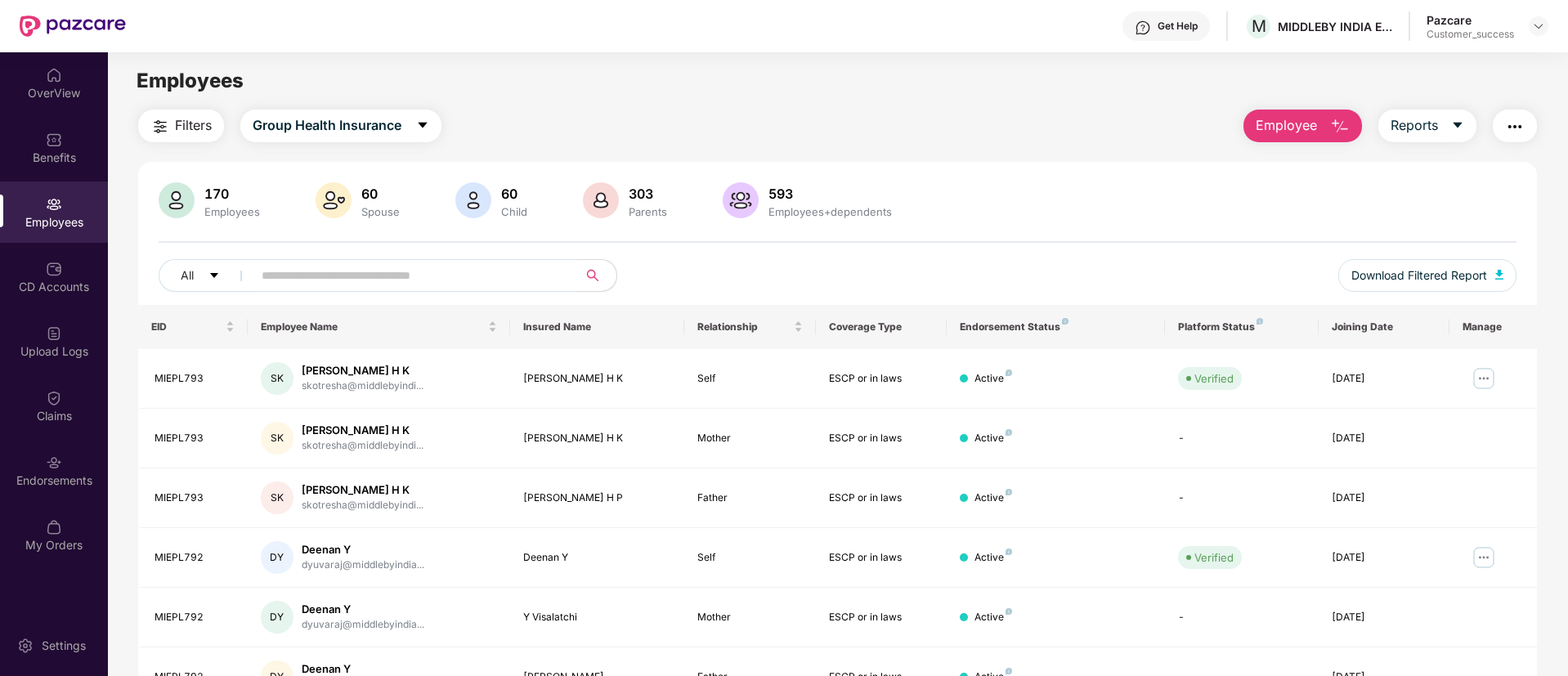
click at [403, 273] on input "text" at bounding box center [408, 275] width 294 height 25
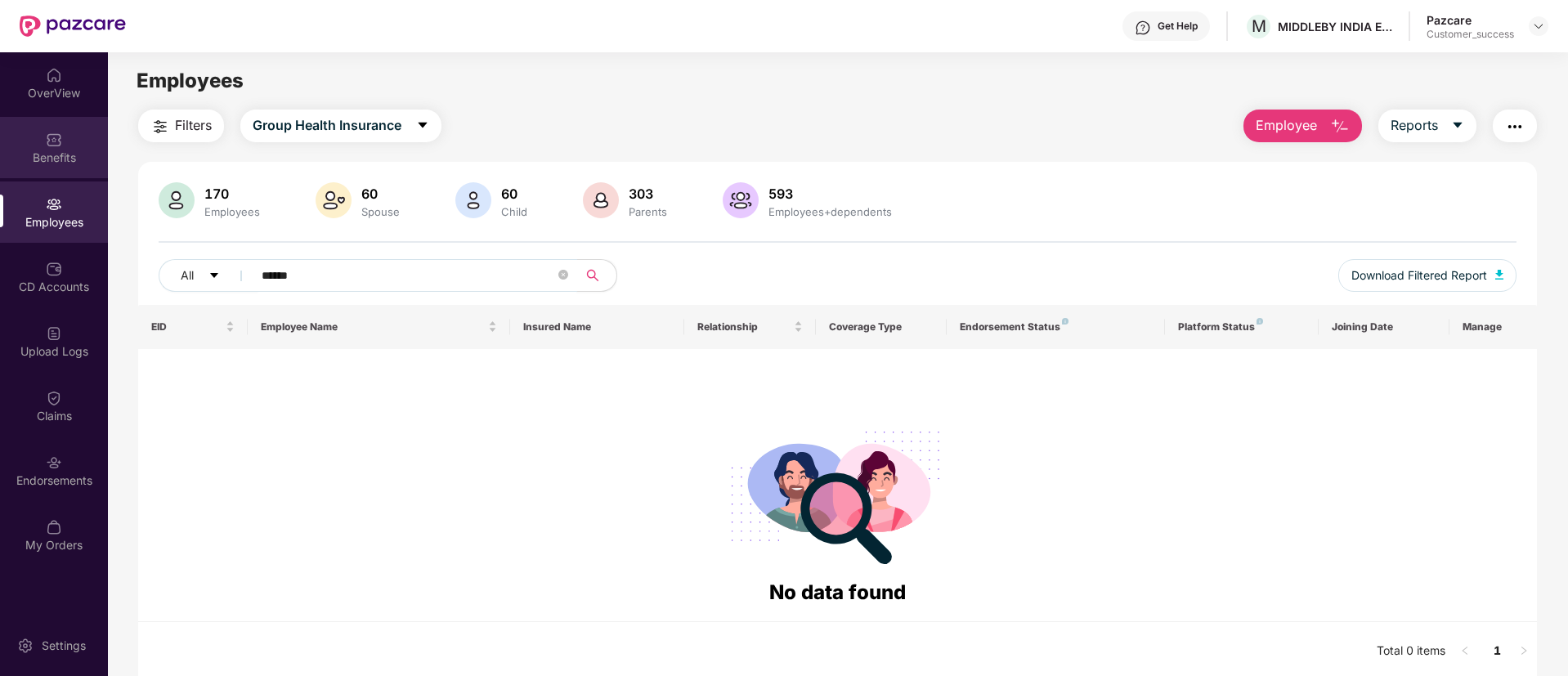
type input "******"
click at [61, 143] on img at bounding box center [54, 139] width 17 height 17
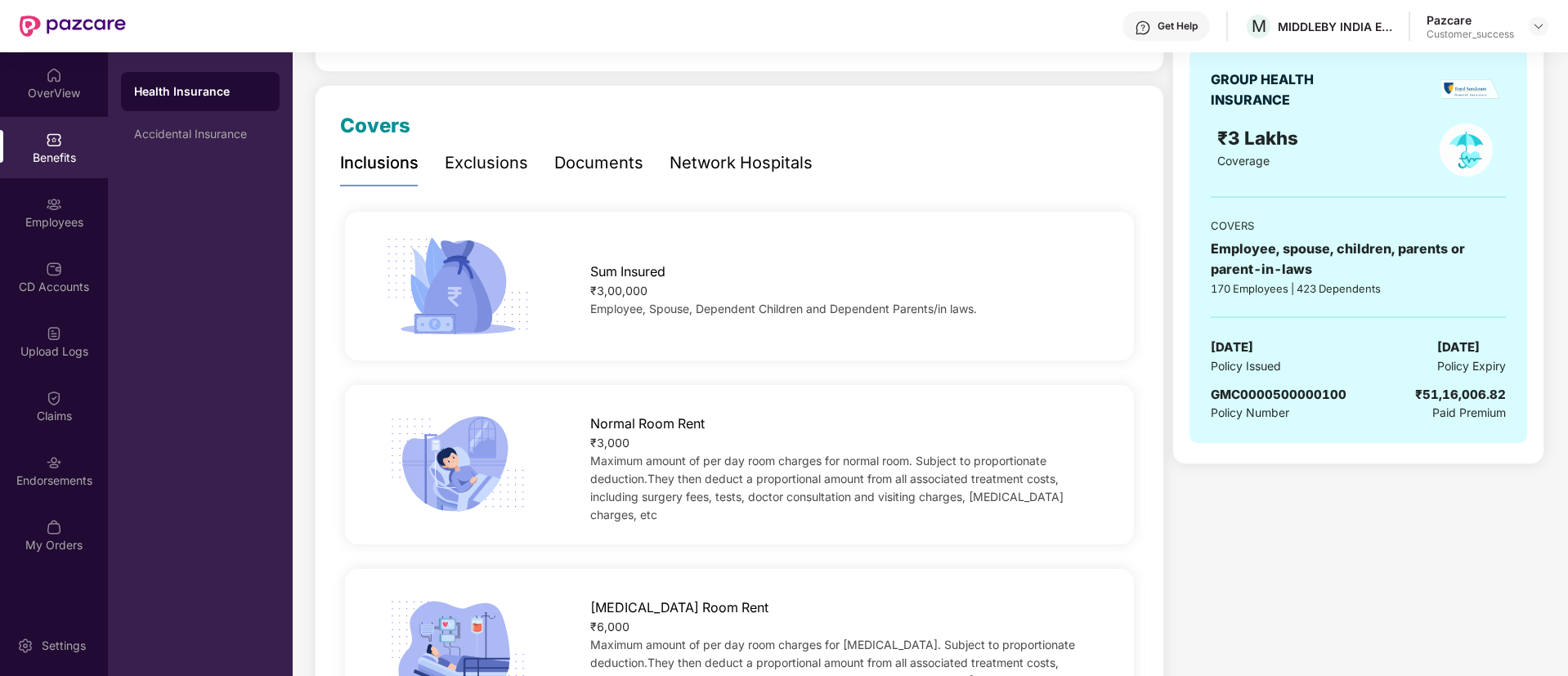
scroll to position [0, 0]
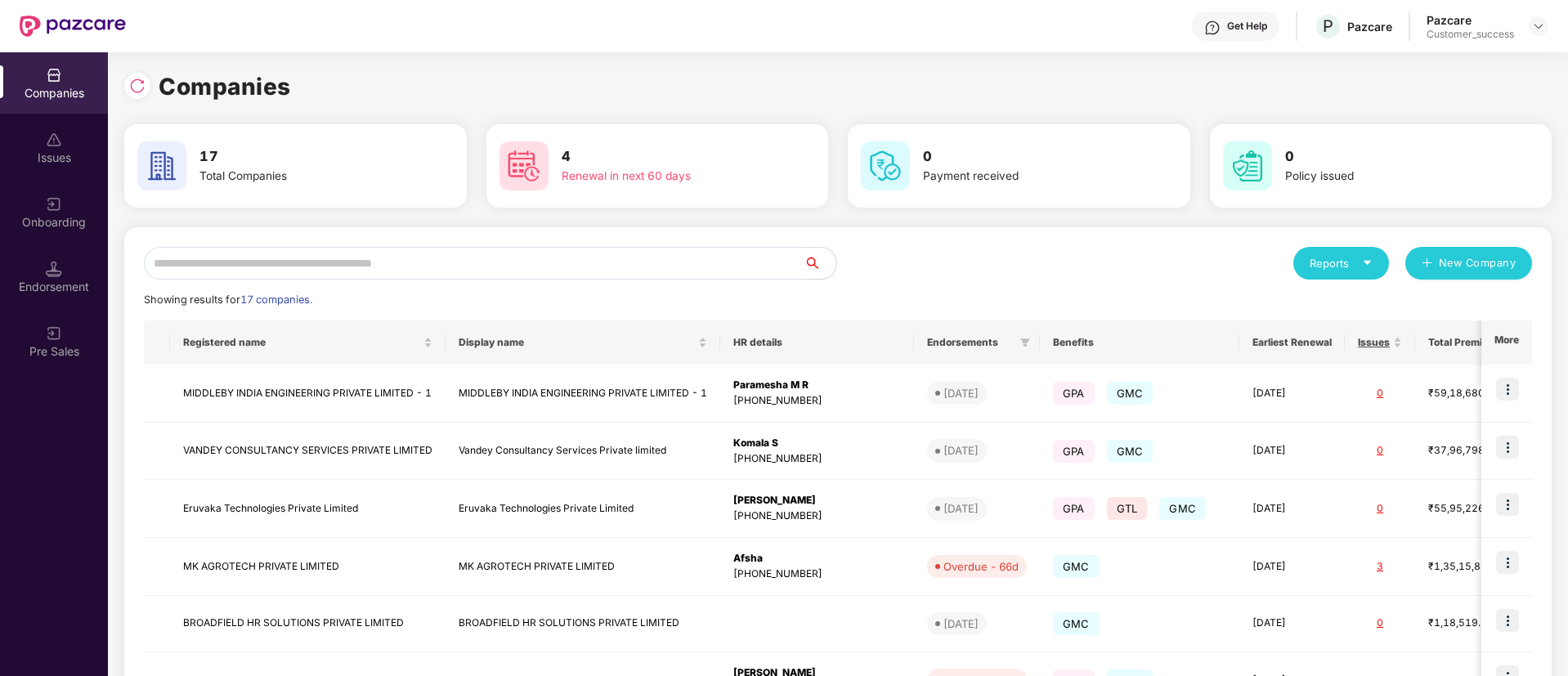
click at [425, 259] on input "text" at bounding box center [474, 263] width 660 height 33
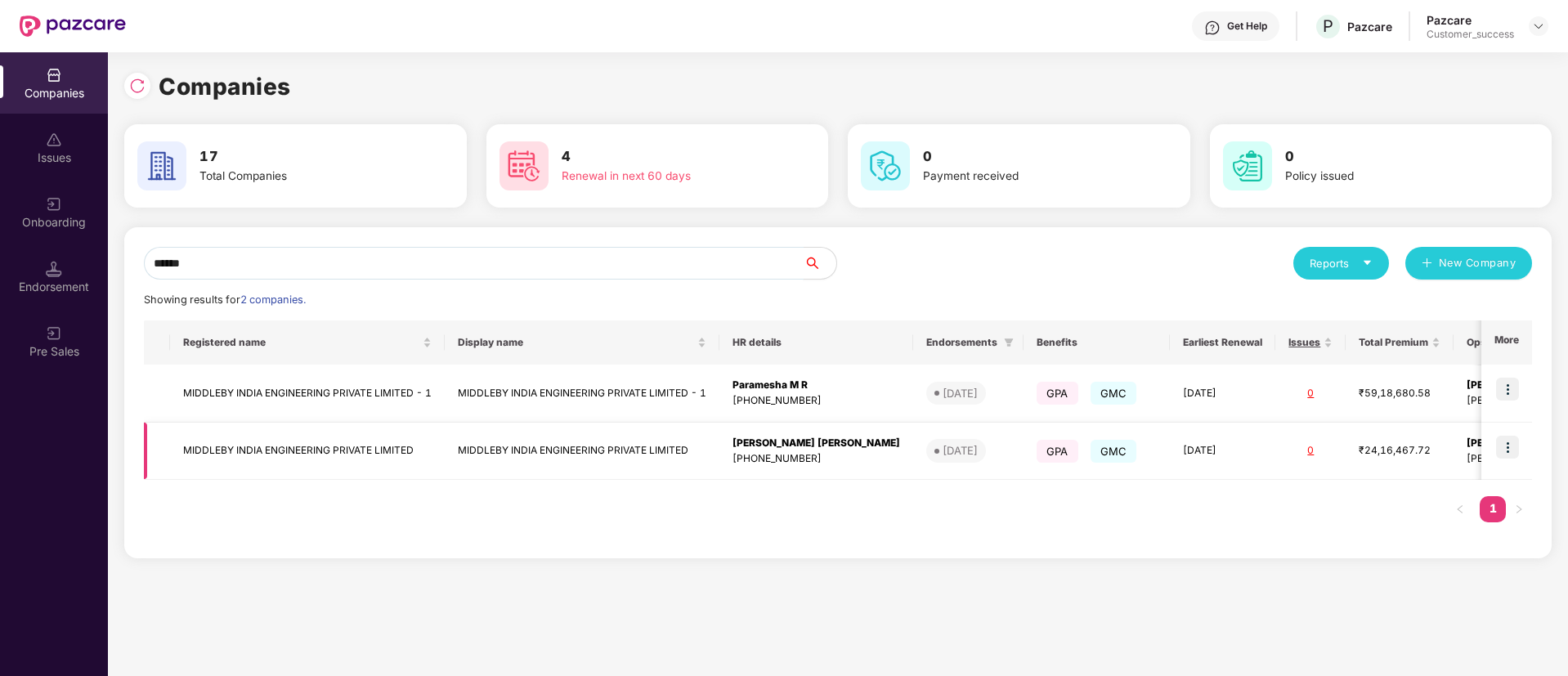
type input "******"
click at [1509, 446] on img at bounding box center [1507, 447] width 23 height 23
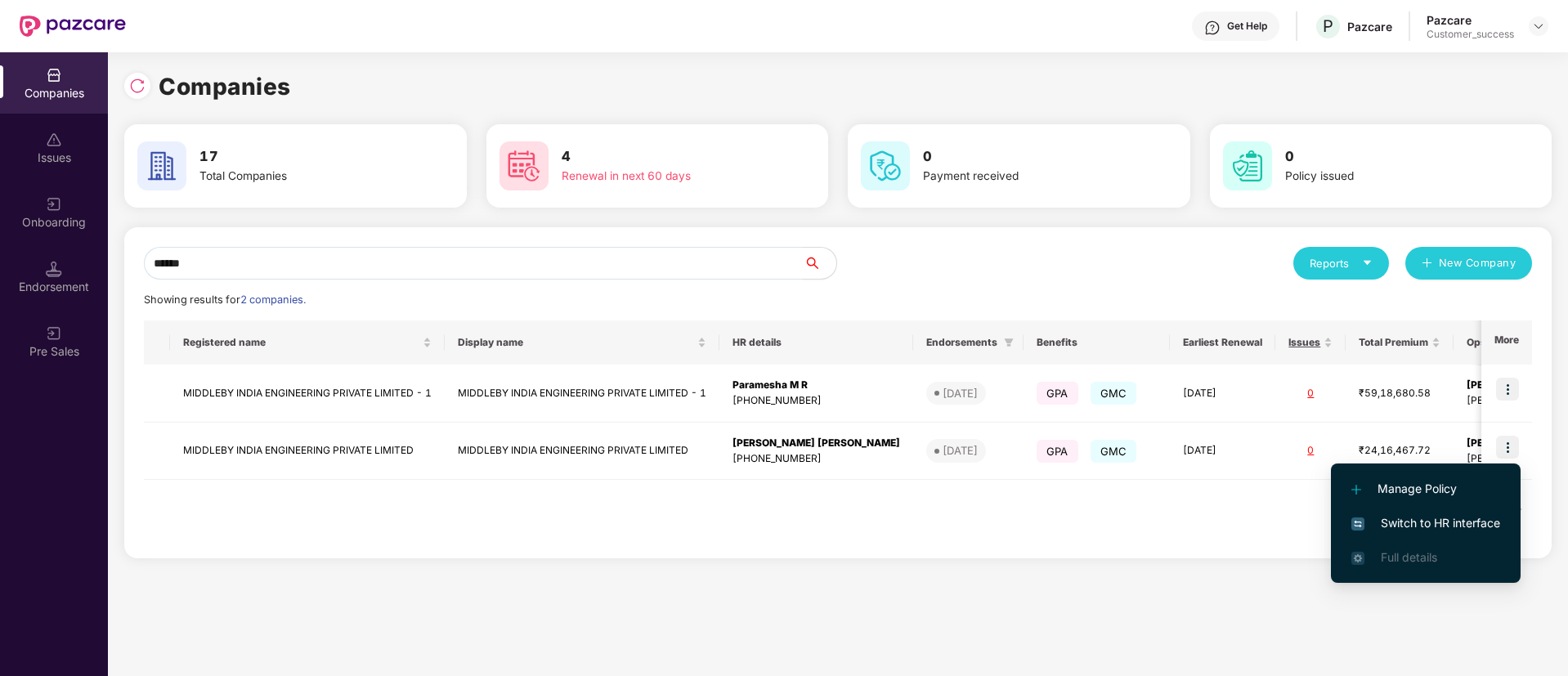
click at [1410, 522] on span "Switch to HR interface" at bounding box center [1425, 523] width 149 height 18
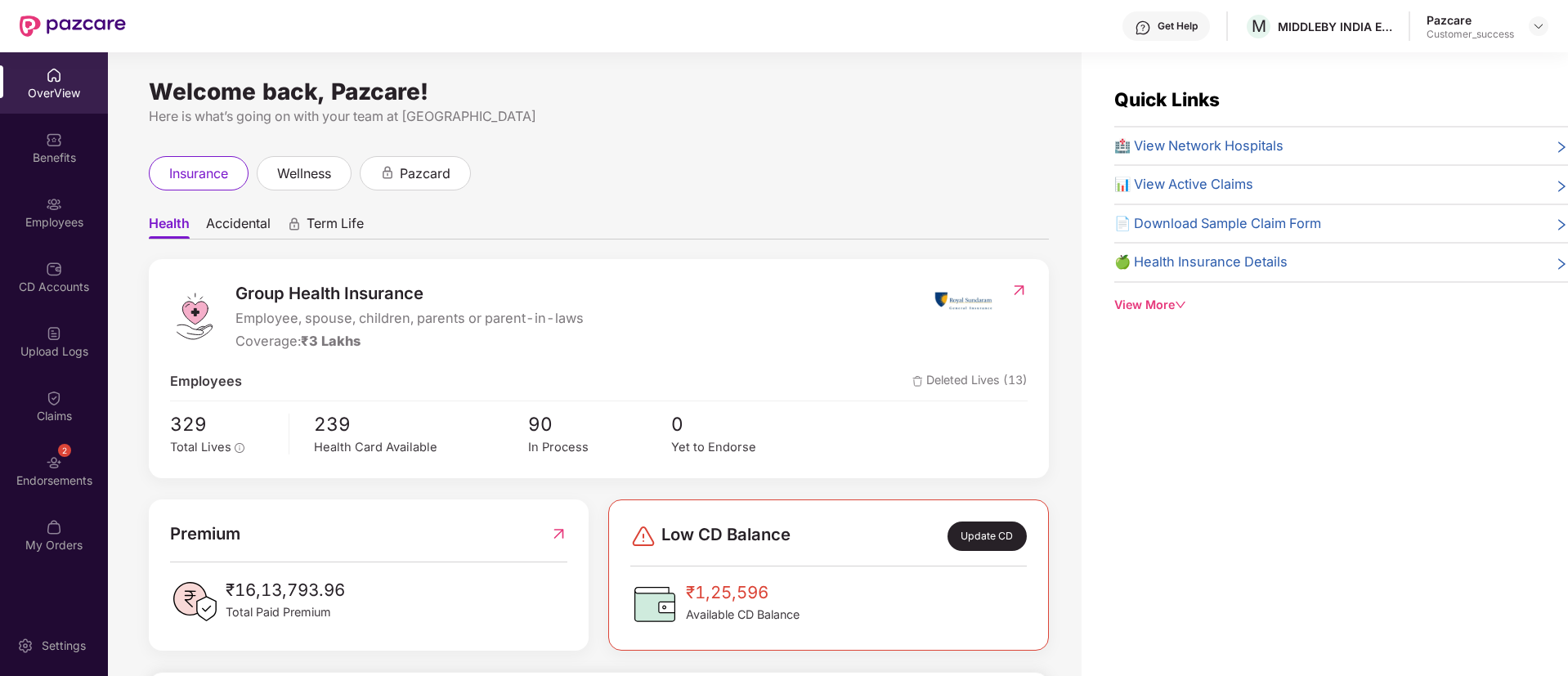
click at [39, 198] on div "Employees" at bounding box center [54, 213] width 108 height 62
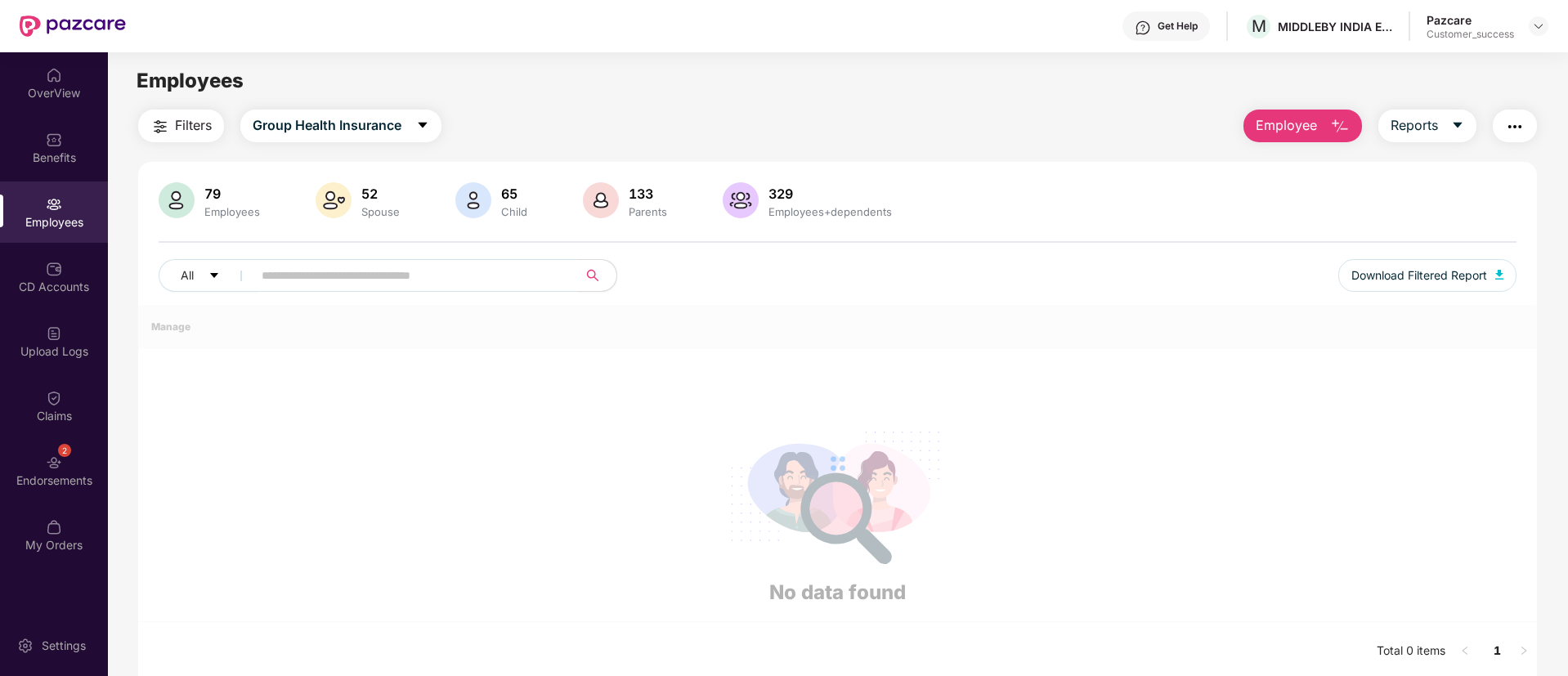
click at [434, 263] on input "text" at bounding box center [408, 275] width 294 height 25
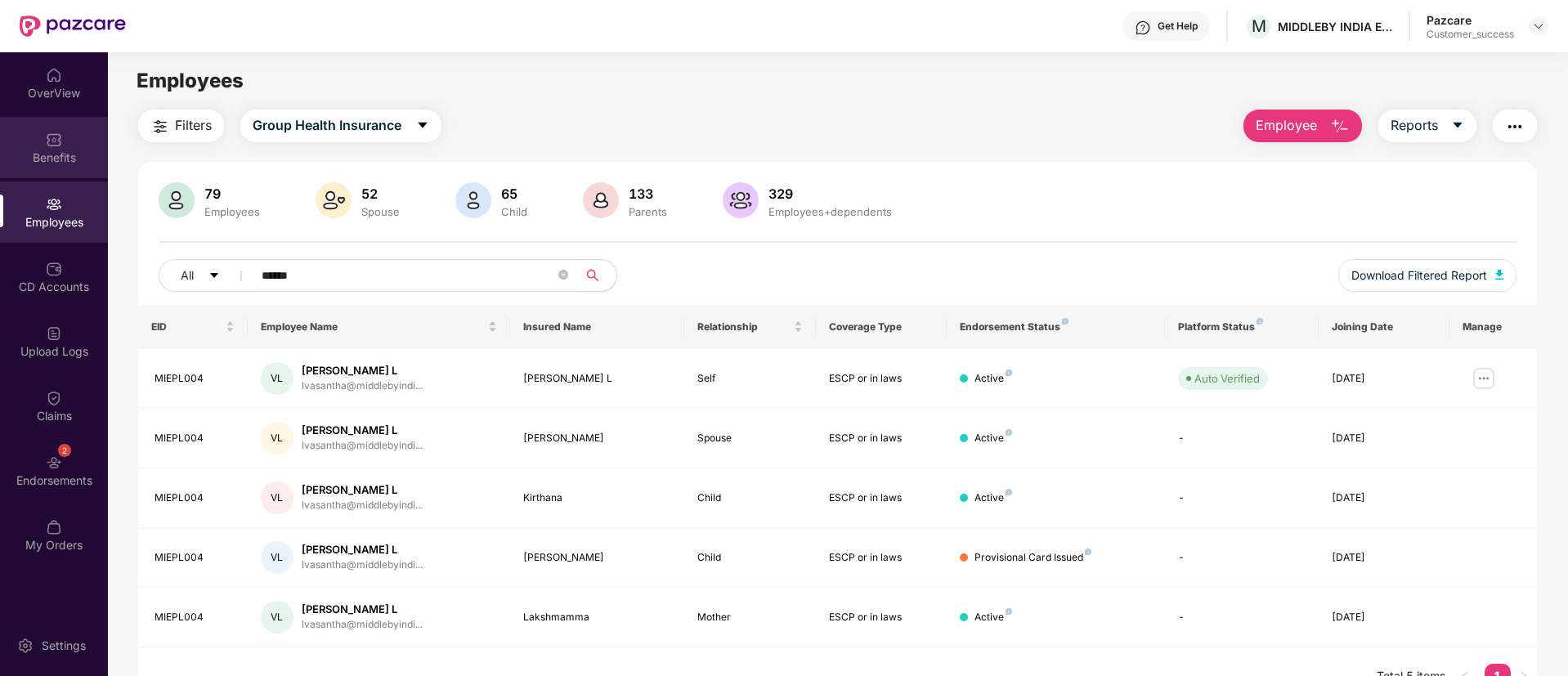
type input "******"
click at [69, 132] on div "Benefits" at bounding box center [54, 148] width 108 height 62
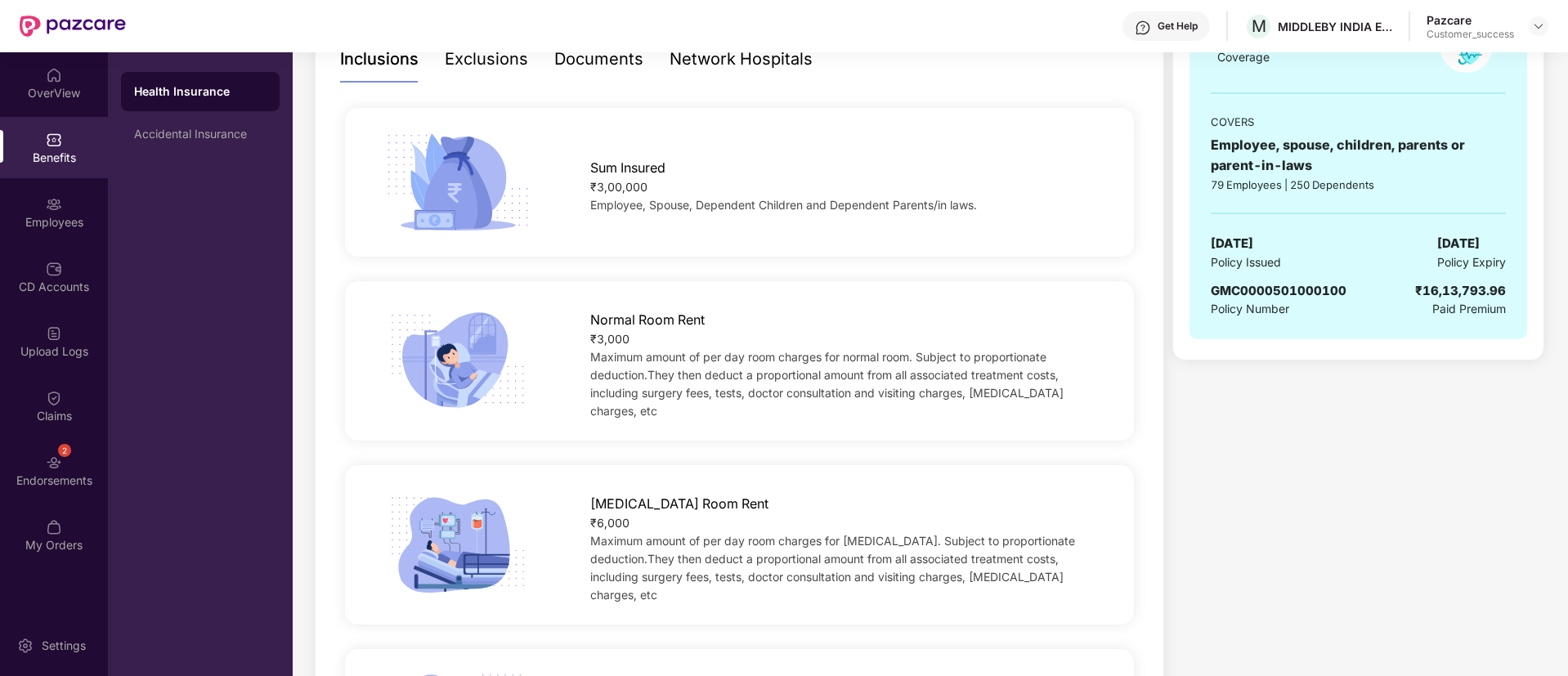
scroll to position [285, 0]
drag, startPoint x: 1347, startPoint y: 283, endPoint x: 1191, endPoint y: 285, distance: 156.0
click at [1191, 285] on div "GROUP HEALTH INSURANCE ₹3 Lakhs Coverage COVERS Employee, spouse, children, par…" at bounding box center [1357, 141] width 337 height 396
copy span "GMC0000501000100"
